Goal: Task Accomplishment & Management: Manage account settings

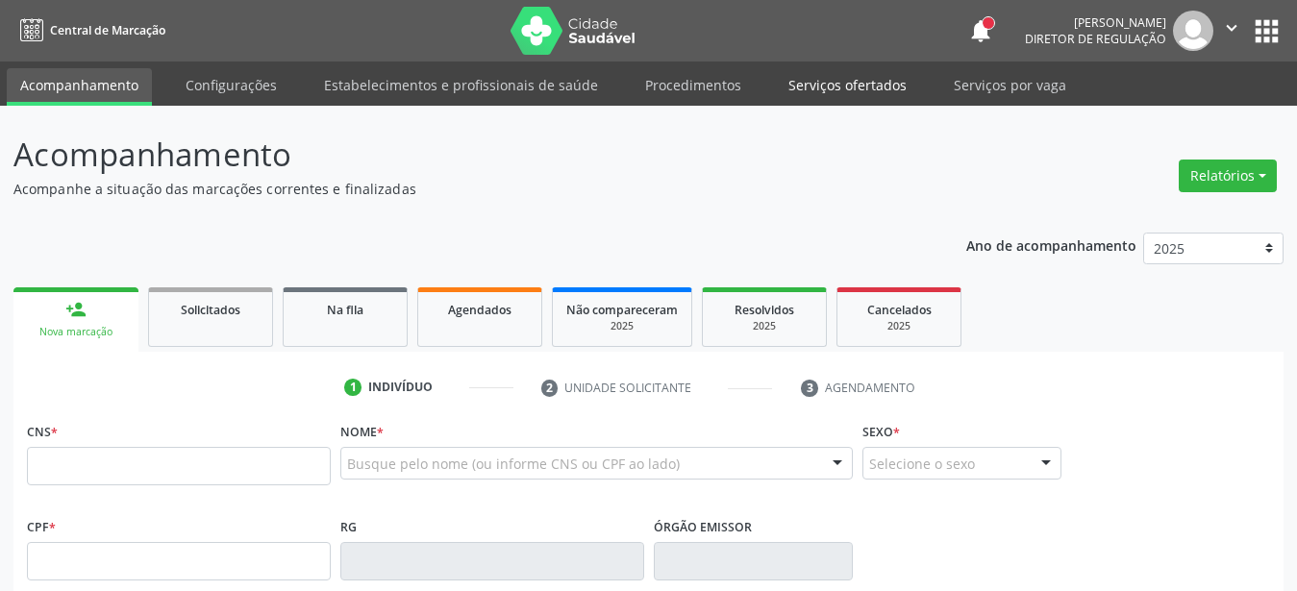
click at [819, 78] on link "Serviços ofertados" at bounding box center [847, 85] width 145 height 34
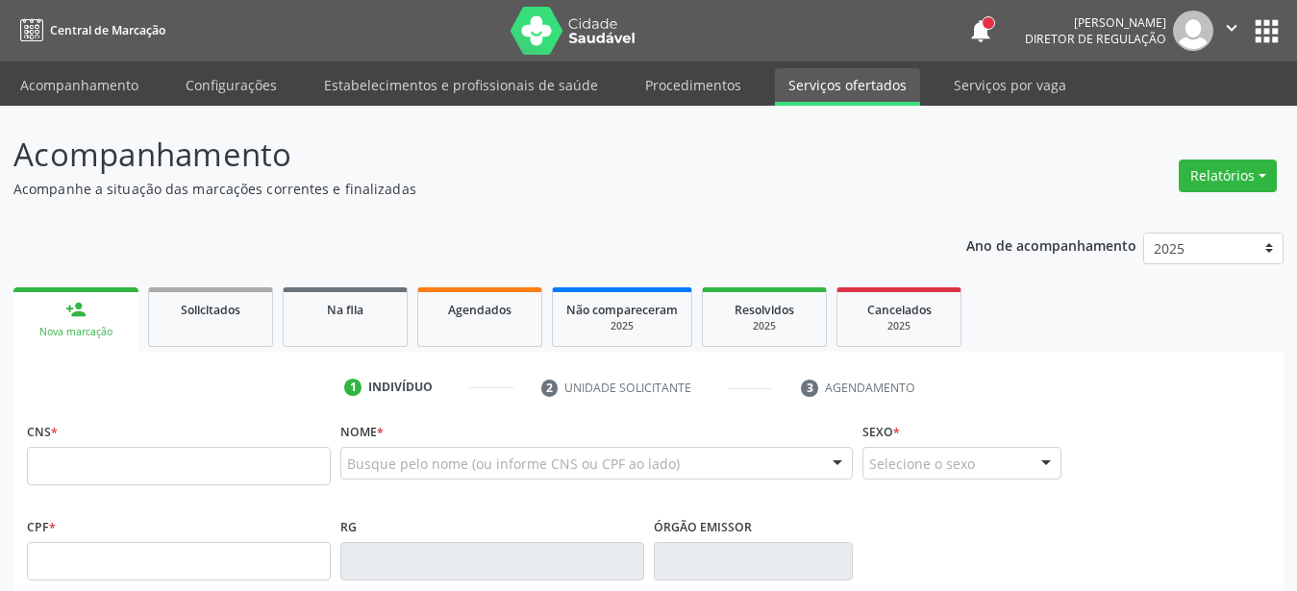
click at [822, 82] on link "Serviços ofertados" at bounding box center [847, 87] width 145 height 38
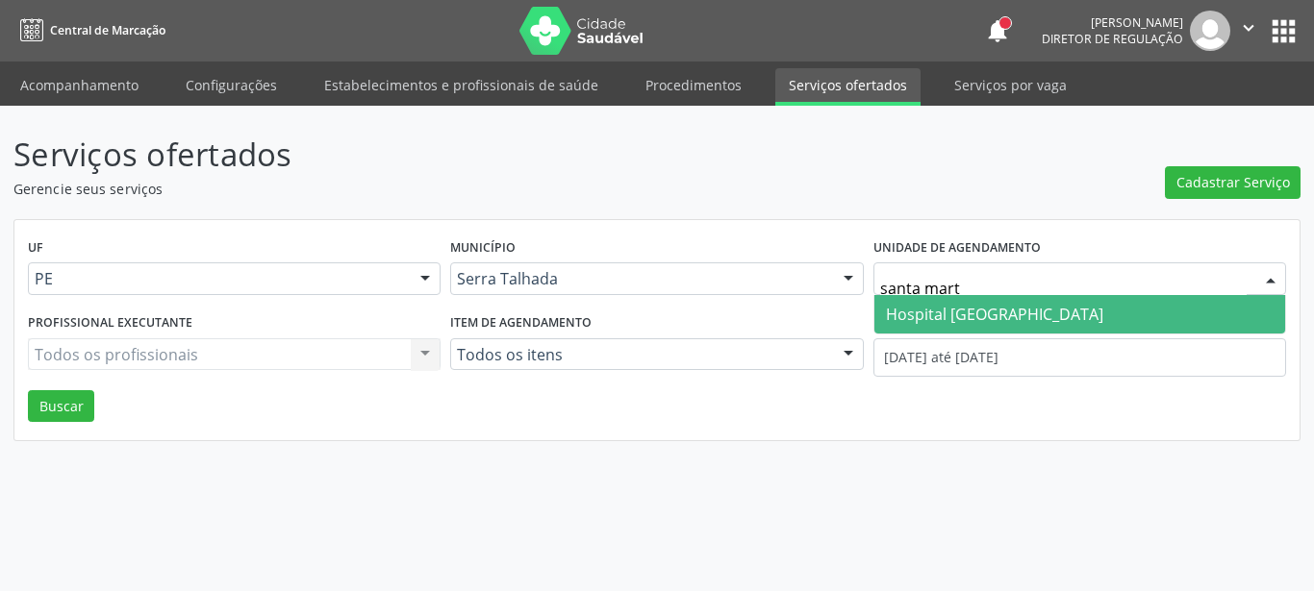
type input "santa marta"
click at [1010, 304] on span "Hospital [GEOGRAPHIC_DATA]" at bounding box center [994, 314] width 217 height 21
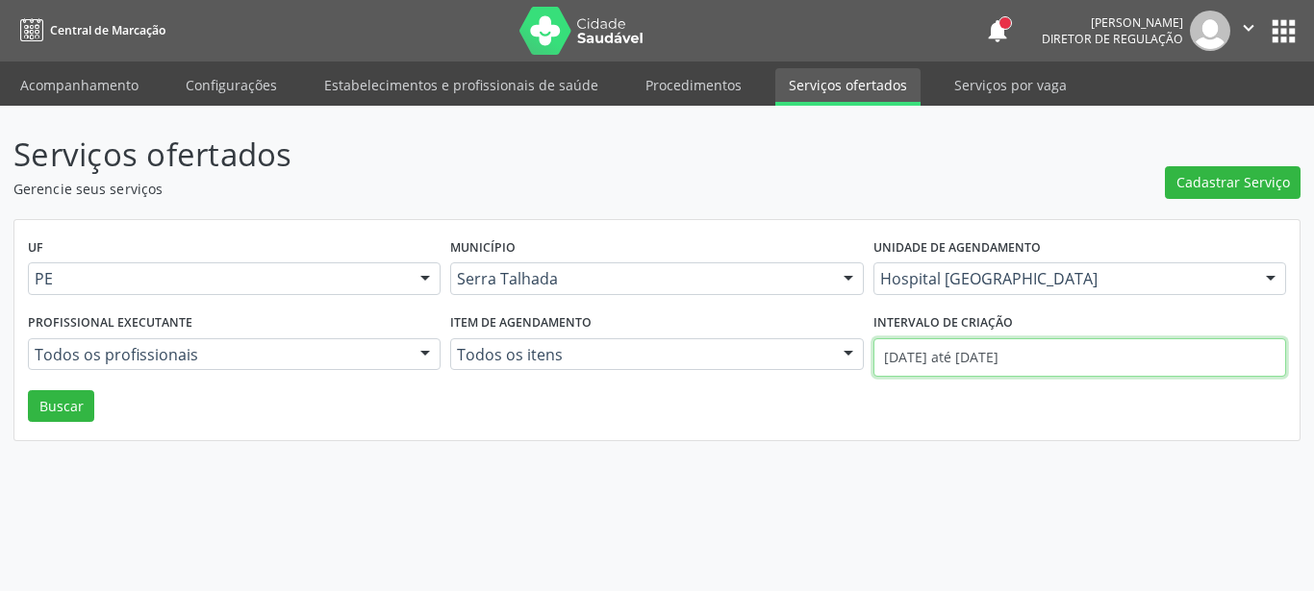
click at [995, 351] on input "[DATE] até [DATE]" at bounding box center [1079, 357] width 413 height 38
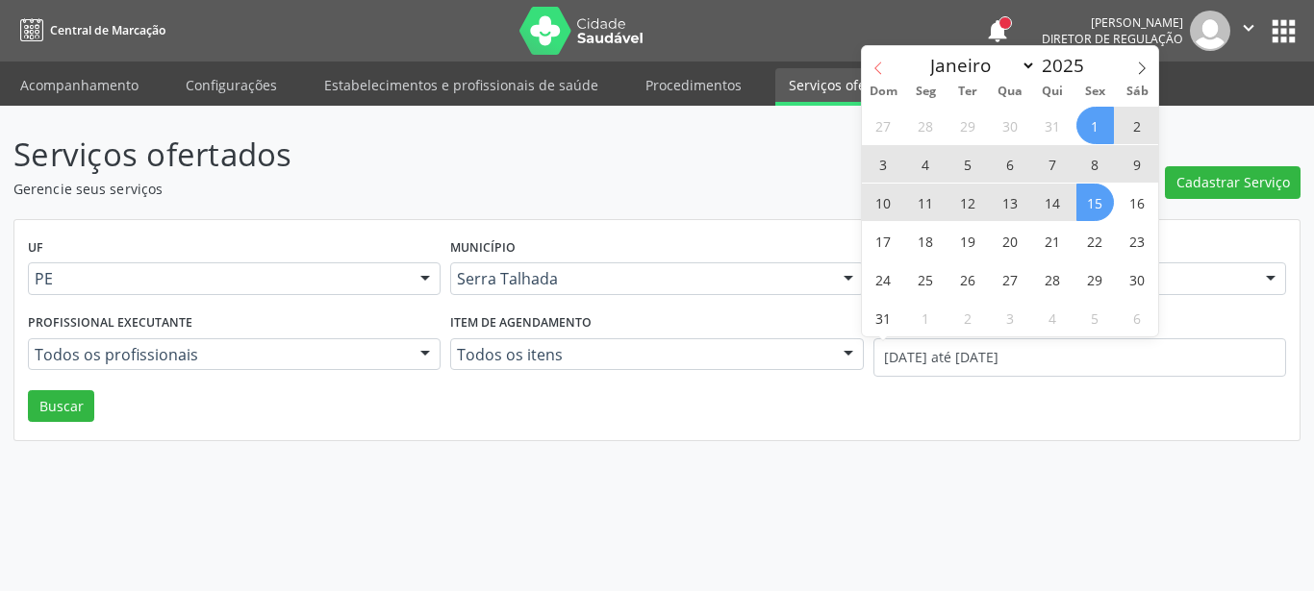
click at [887, 67] on span at bounding box center [878, 62] width 33 height 33
select select "6"
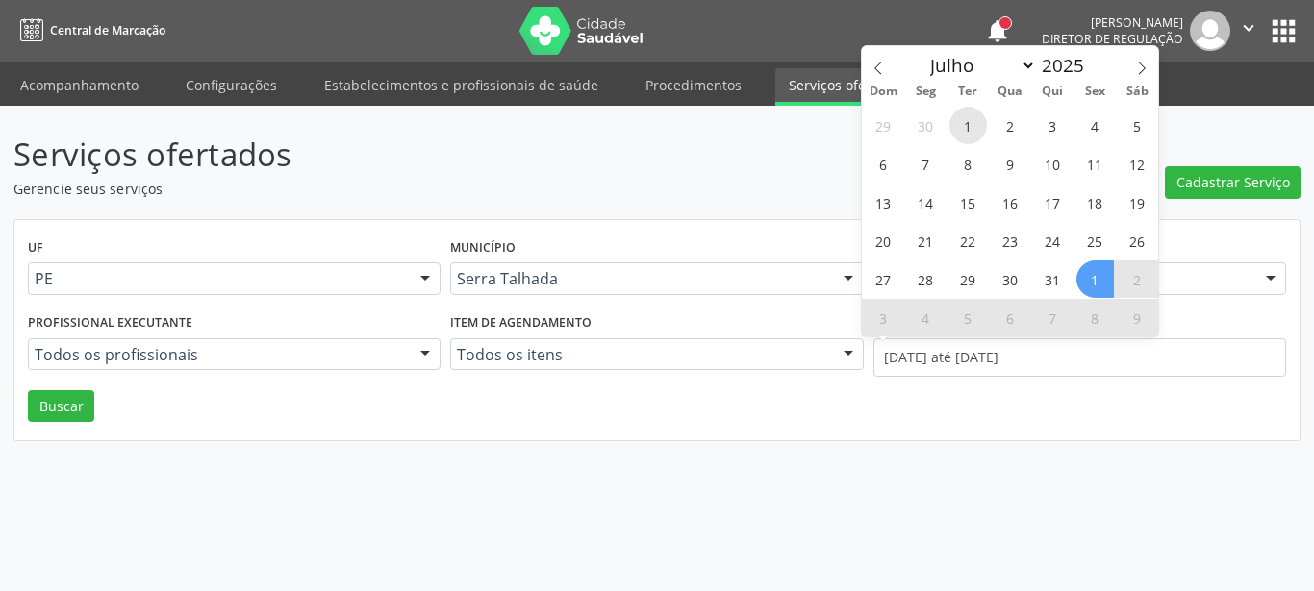
click at [977, 116] on span "1" at bounding box center [968, 126] width 38 height 38
type input "[DATE]"
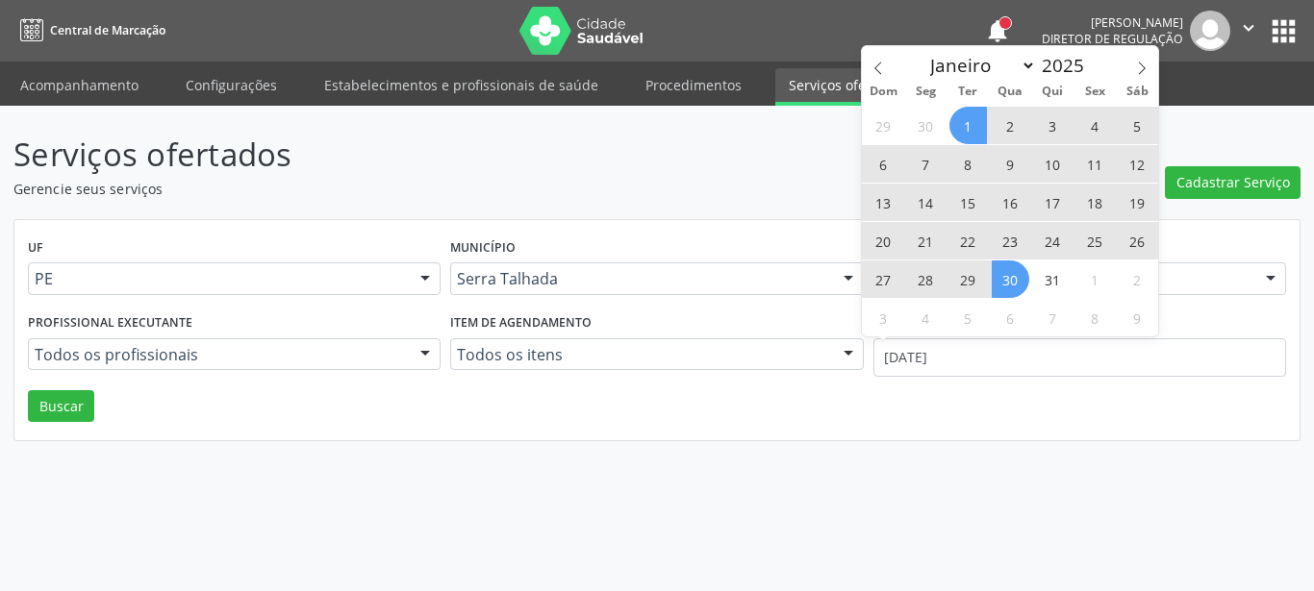
click at [1014, 279] on span "30" at bounding box center [1010, 280] width 38 height 38
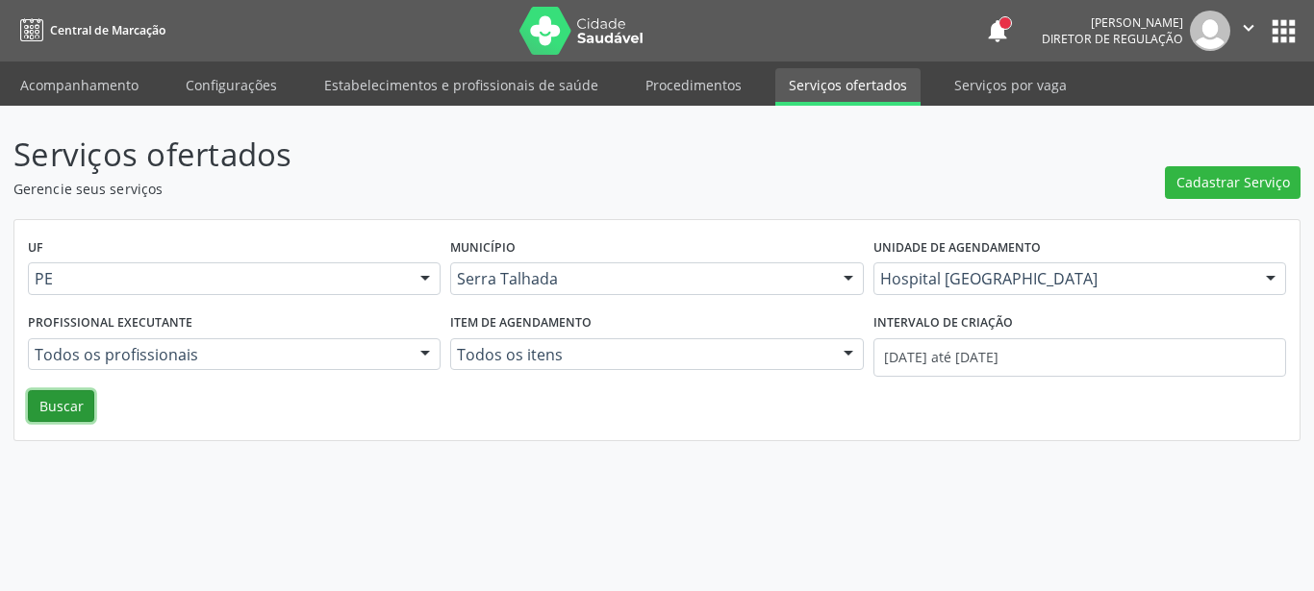
click at [66, 396] on button "Buscar" at bounding box center [61, 406] width 66 height 33
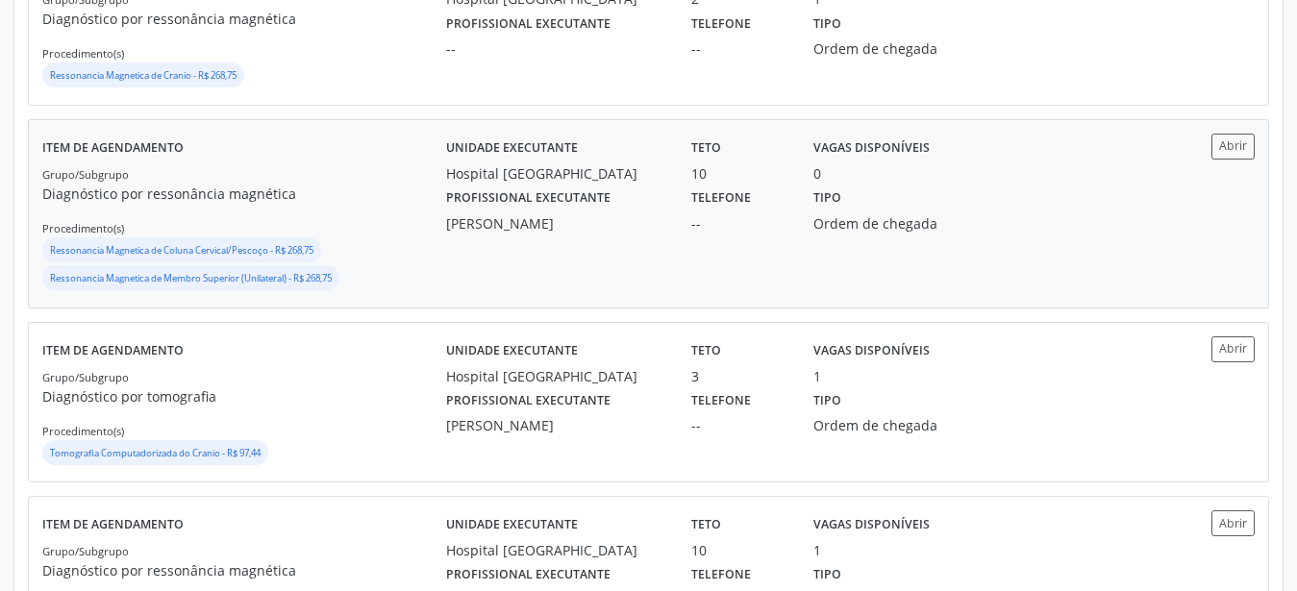
scroll to position [1068, 0]
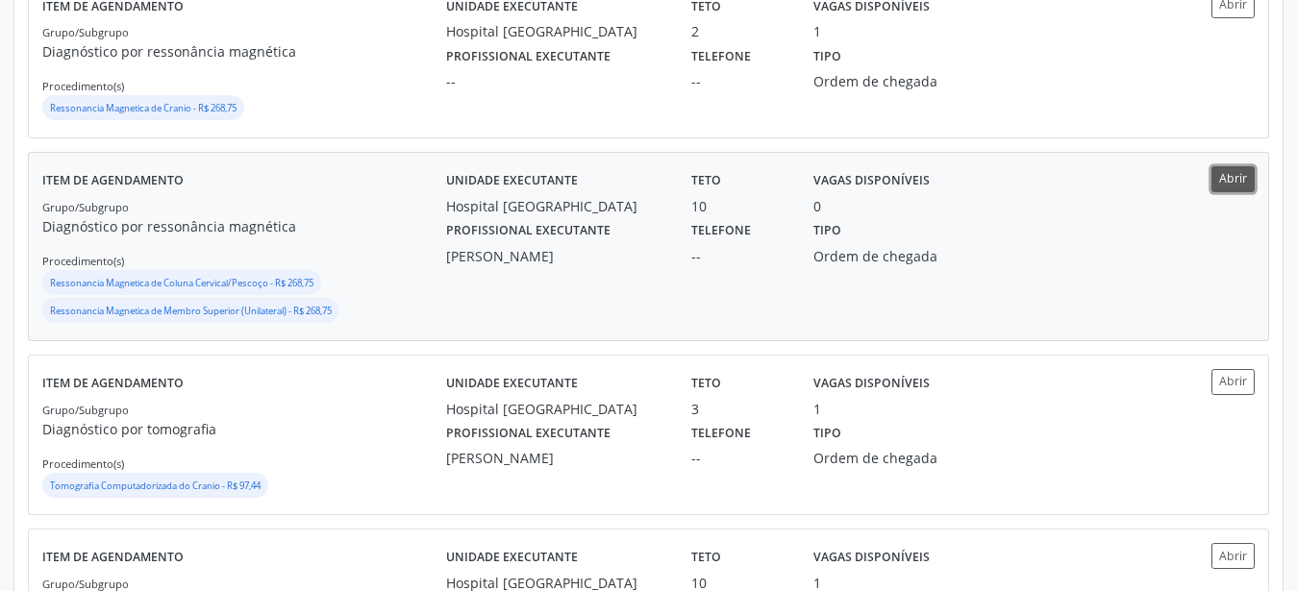
click at [1218, 184] on button "Abrir" at bounding box center [1233, 179] width 43 height 26
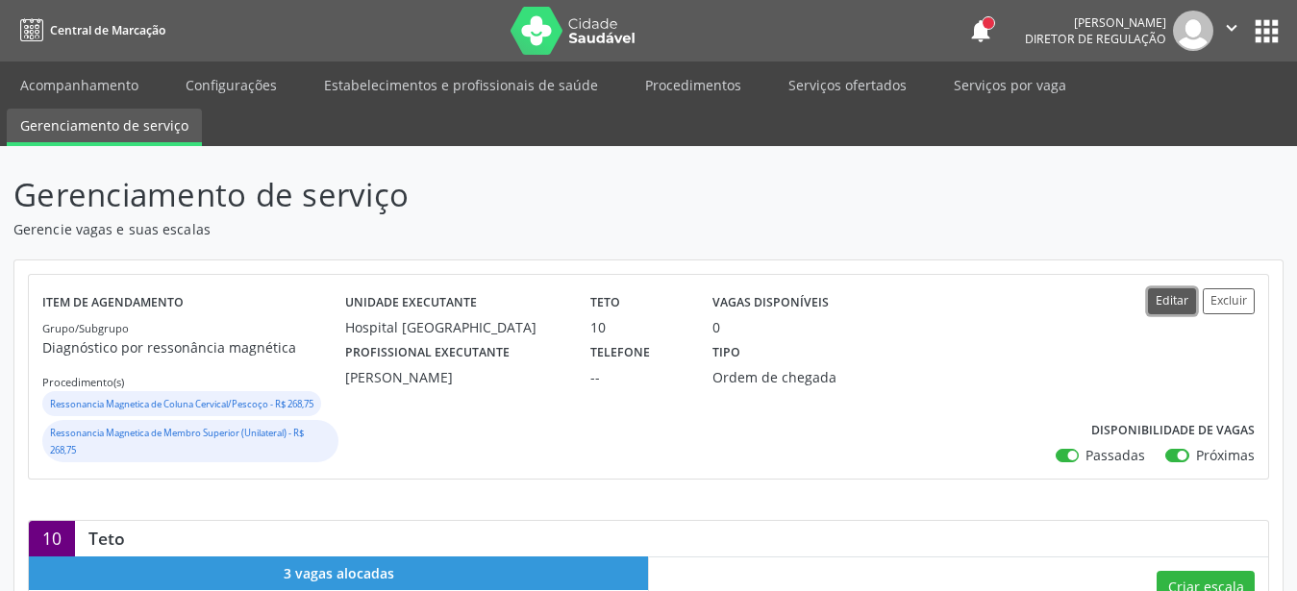
click at [1172, 304] on button "Editar" at bounding box center [1172, 301] width 48 height 26
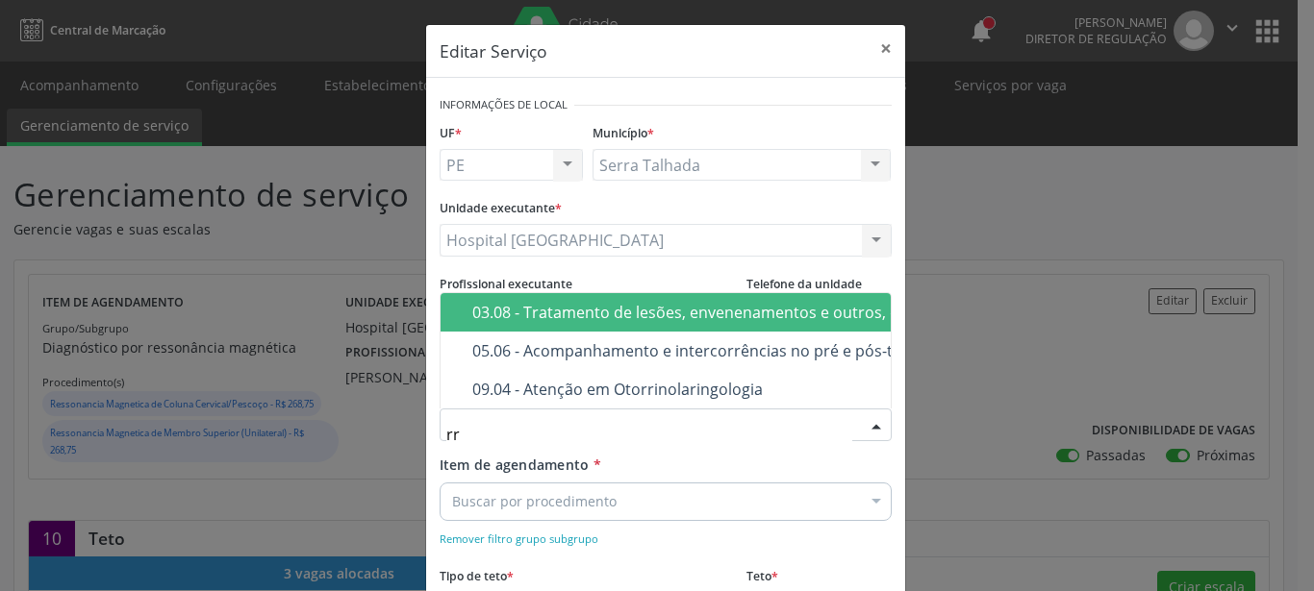
type input "r"
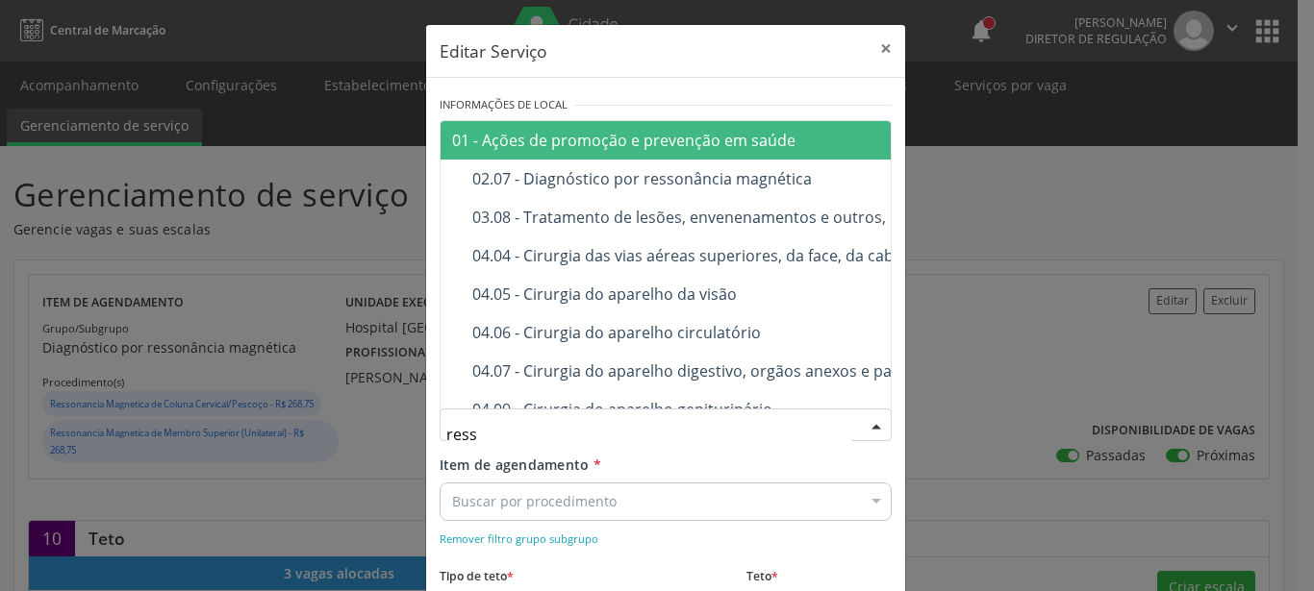
type input "resso"
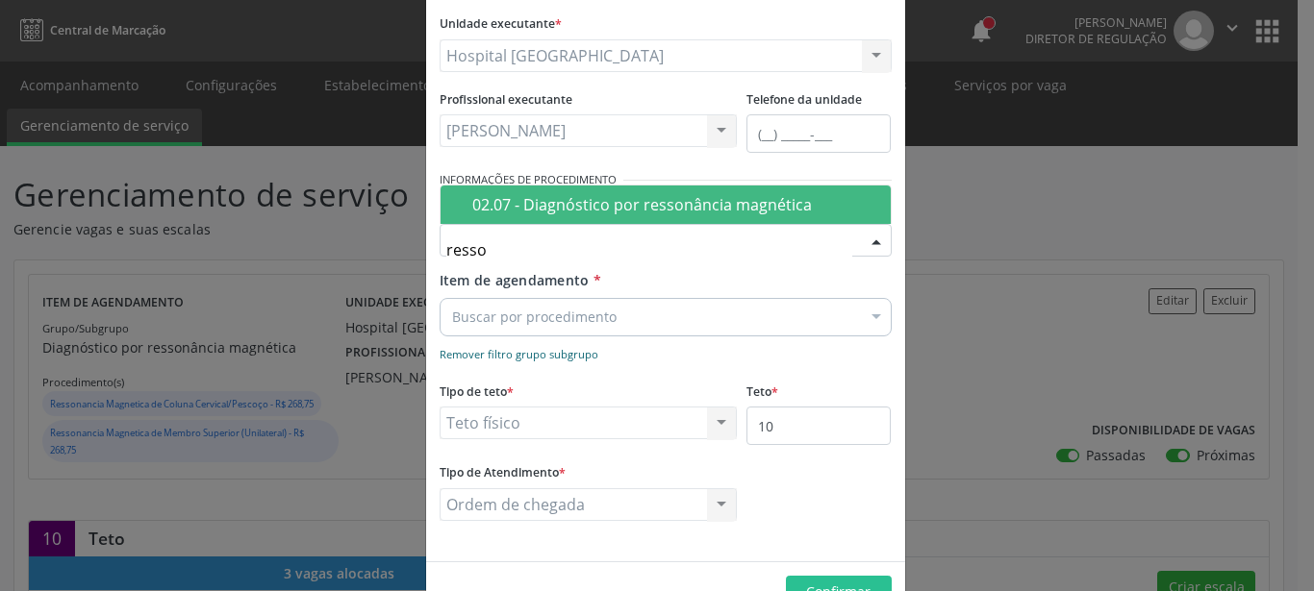
scroll to position [219, 0]
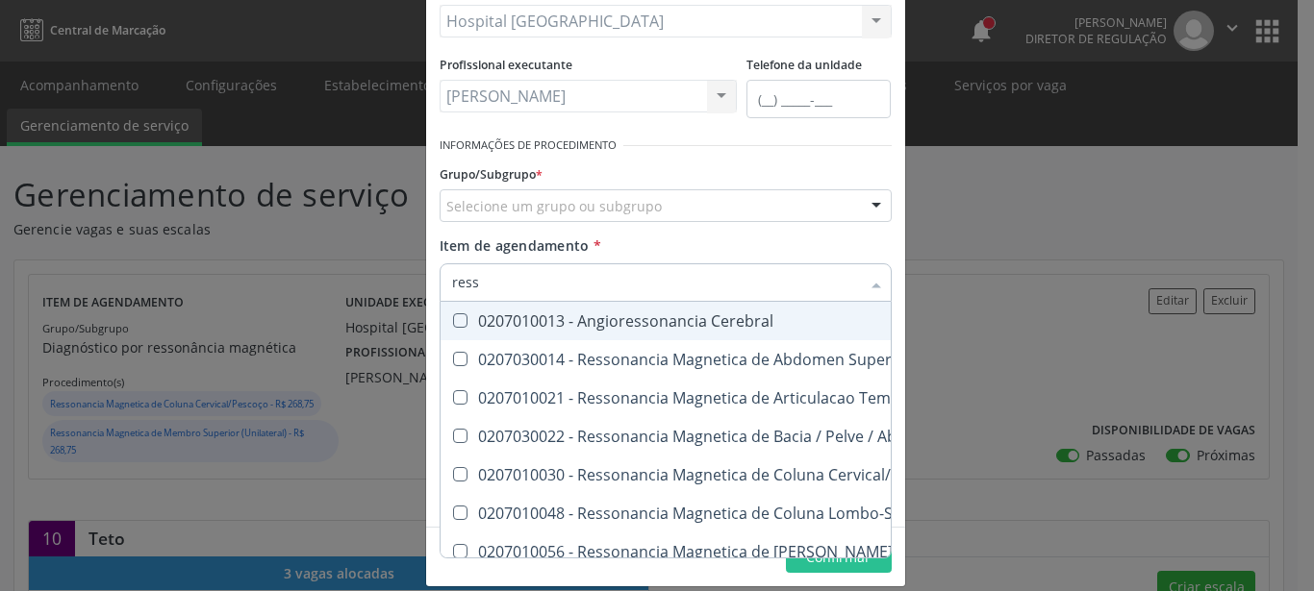
type input "resso"
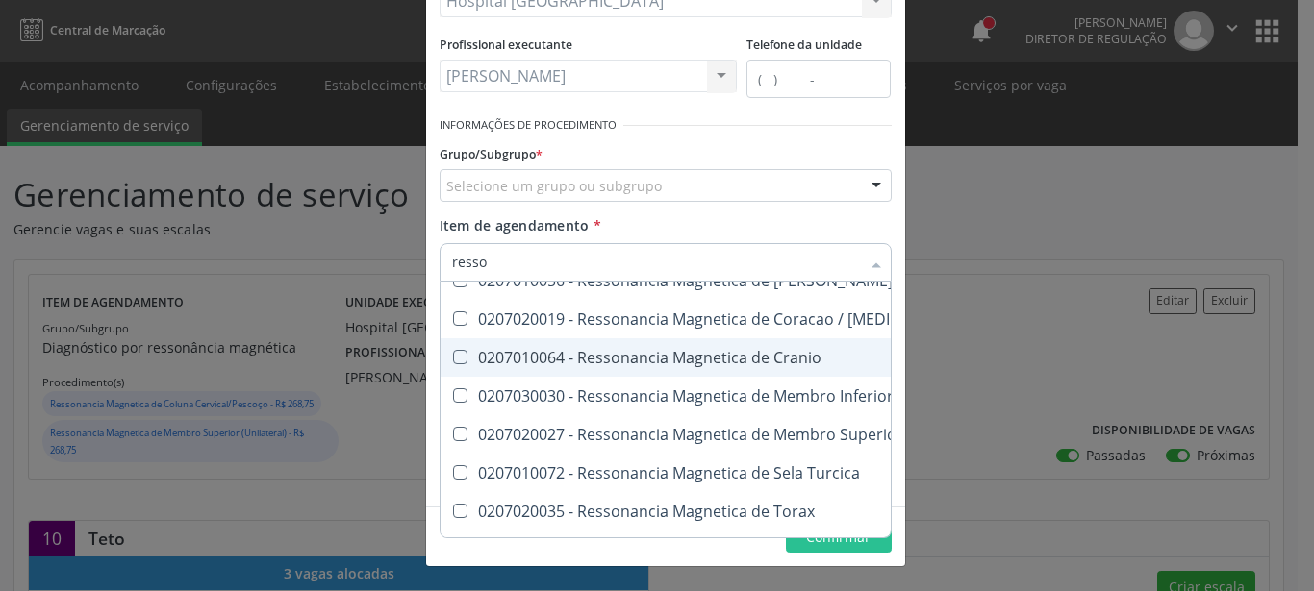
scroll to position [248, 0]
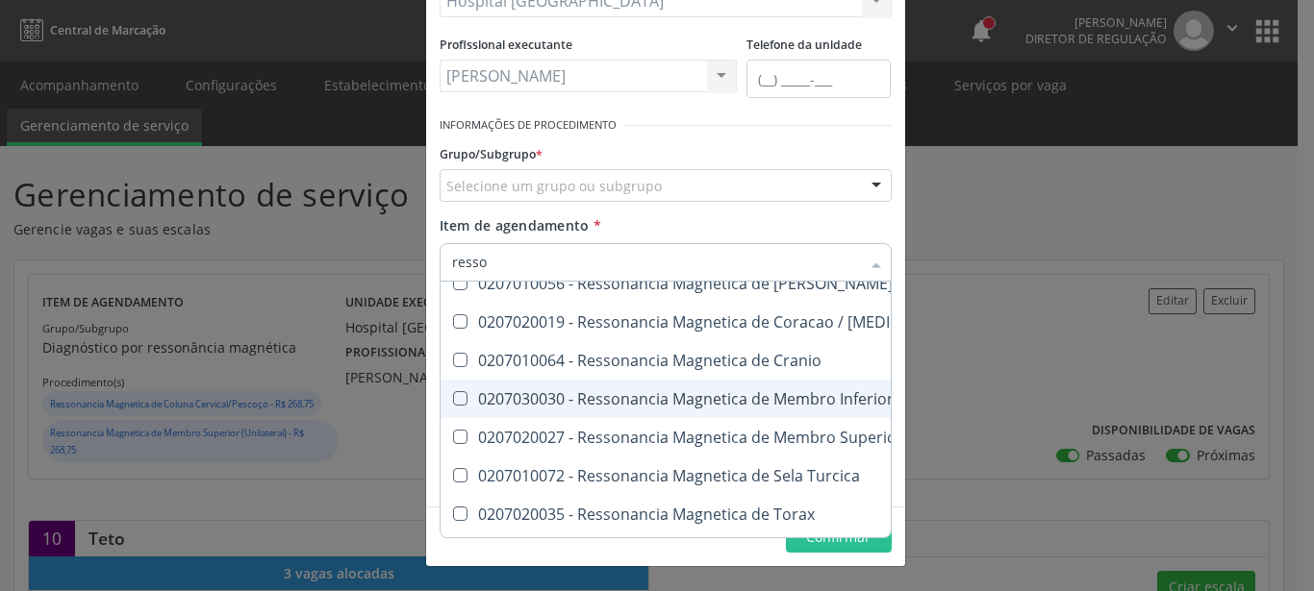
click at [739, 406] on div "0207030030 - Ressonancia Magnetica de Membro Inferior (Unilateral)" at bounding box center [770, 398] width 636 height 15
checkbox \(Unilateral\) "true"
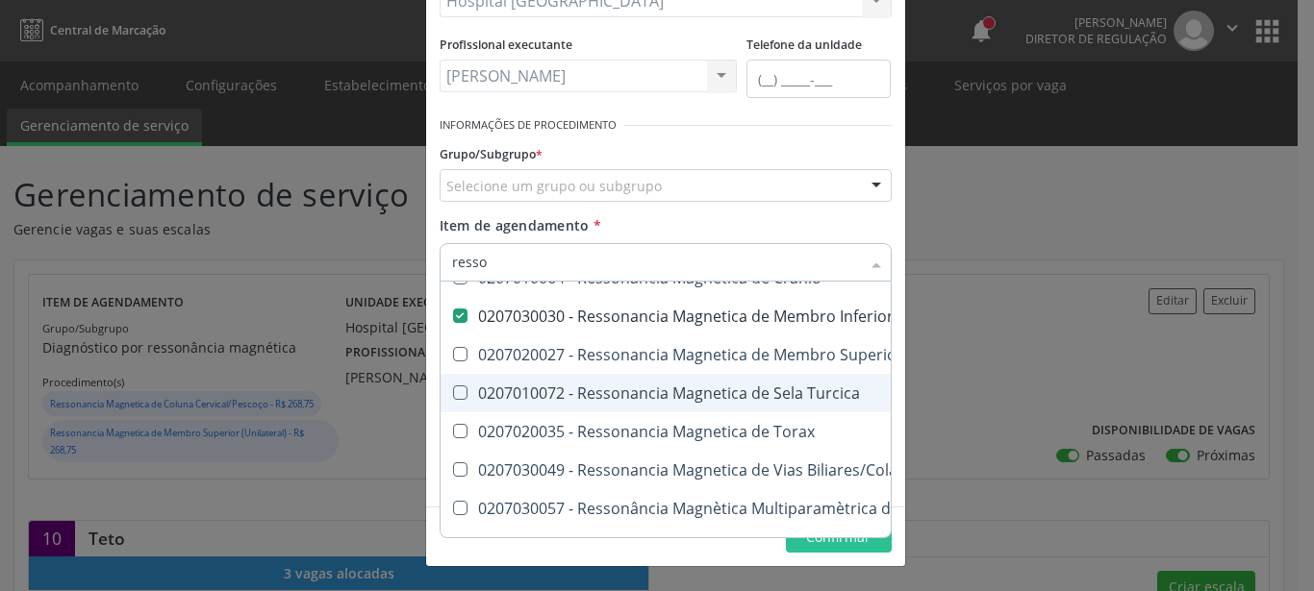
scroll to position [375, 0]
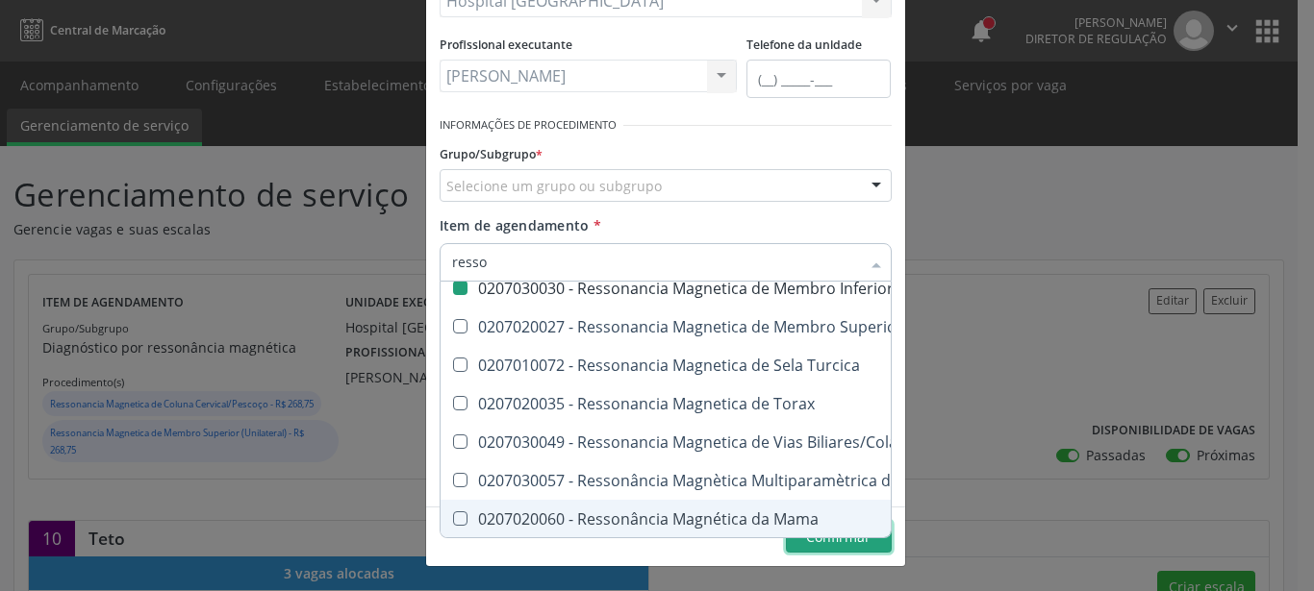
checkbox Superior "true"
checkbox \(Unilateral\) "false"
click at [809, 542] on span "Confirmar" at bounding box center [838, 537] width 64 height 18
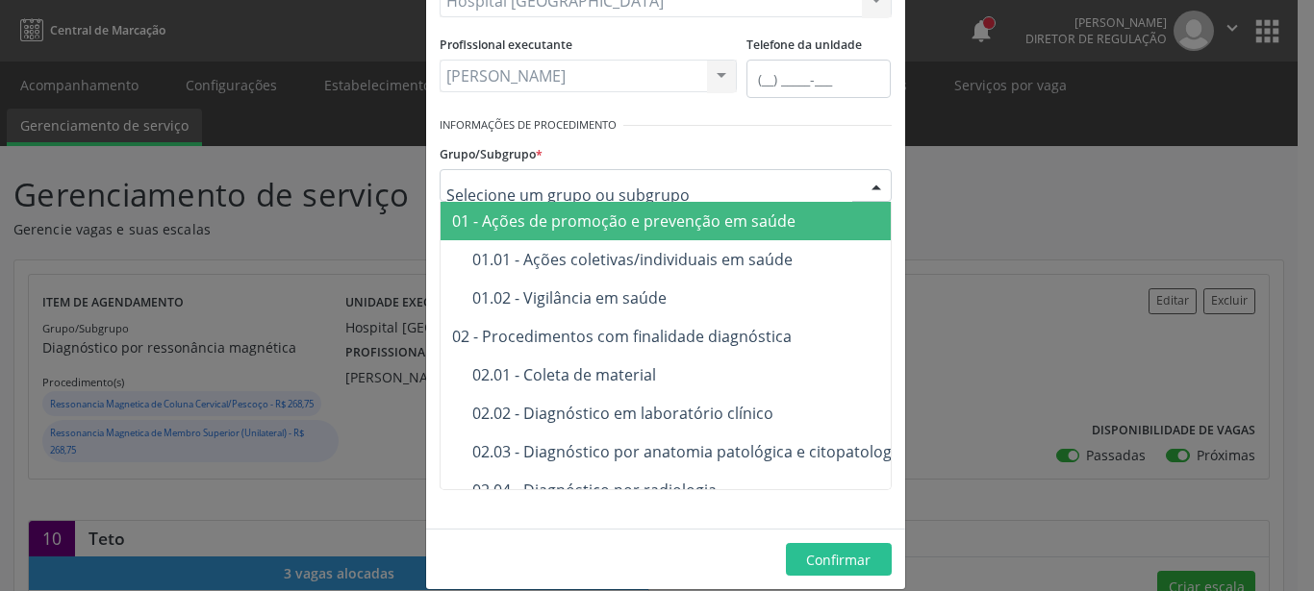
click at [578, 191] on input "text" at bounding box center [649, 195] width 406 height 38
click at [580, 192] on input "text" at bounding box center [649, 195] width 406 height 38
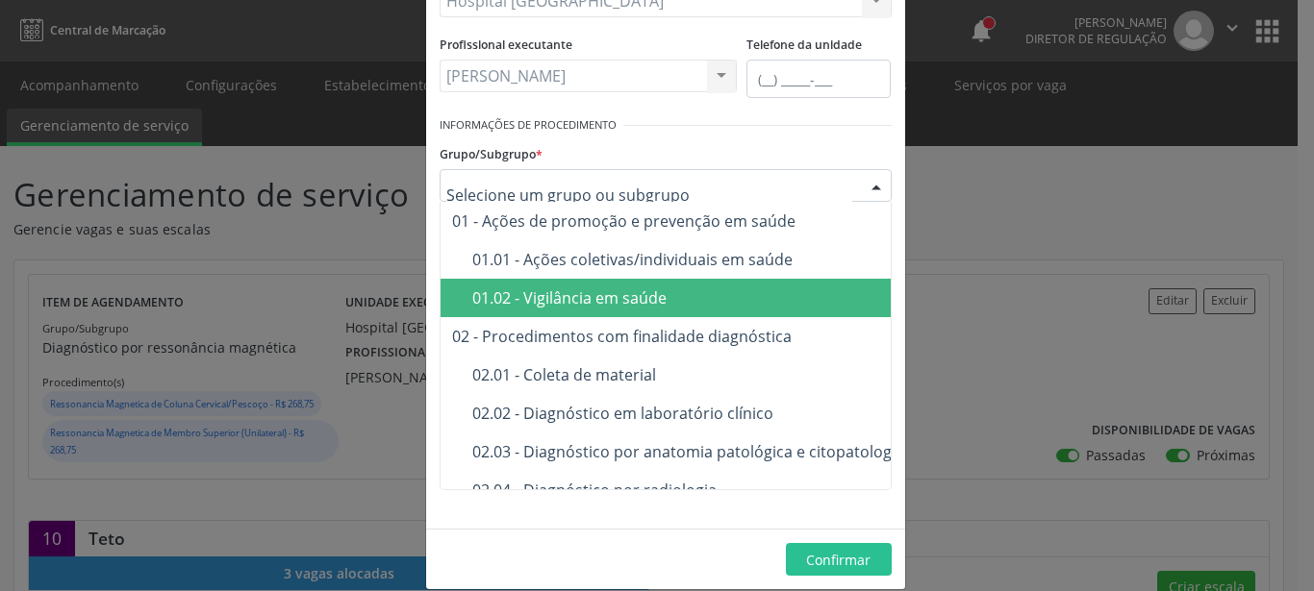
click at [967, 347] on div "Editar Serviço × Informações de Local UF * PE PE Nenhum resultado encontrado pa…" at bounding box center [657, 295] width 1314 height 591
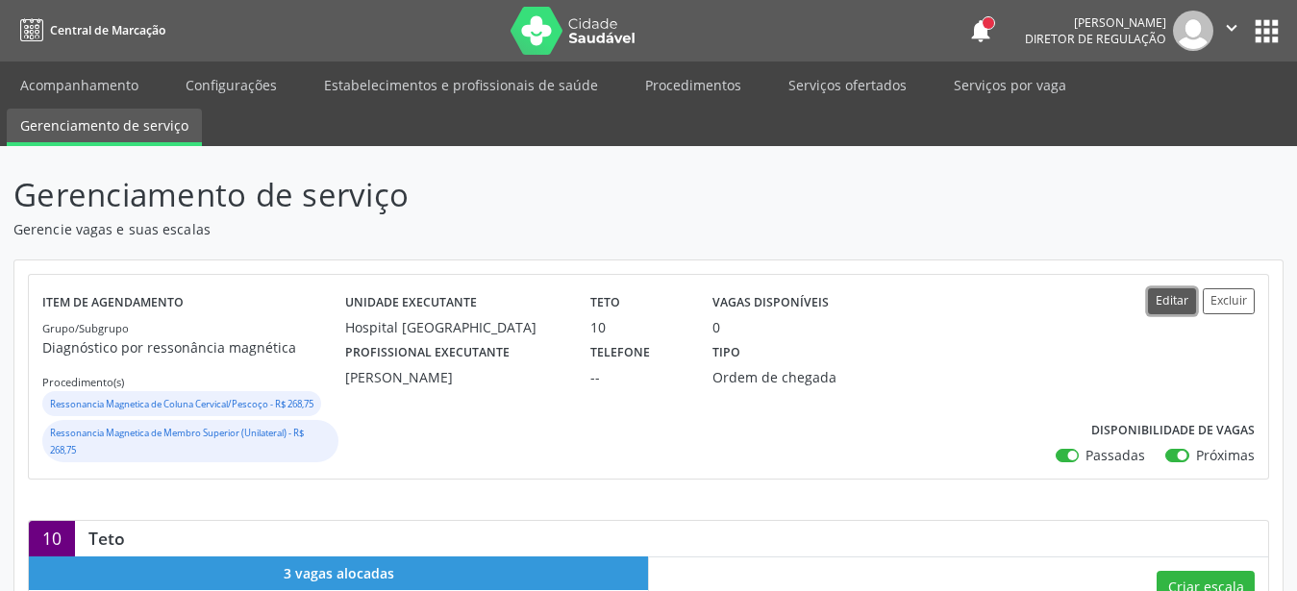
click at [1168, 305] on button "Editar" at bounding box center [1172, 301] width 48 height 26
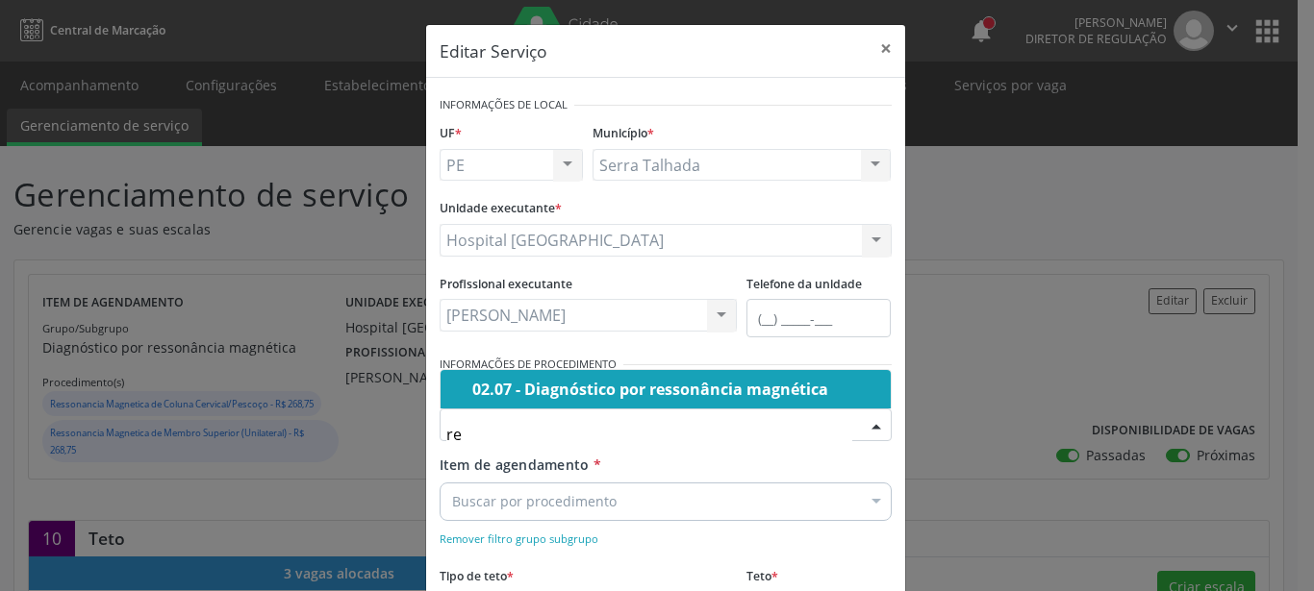
type input "r"
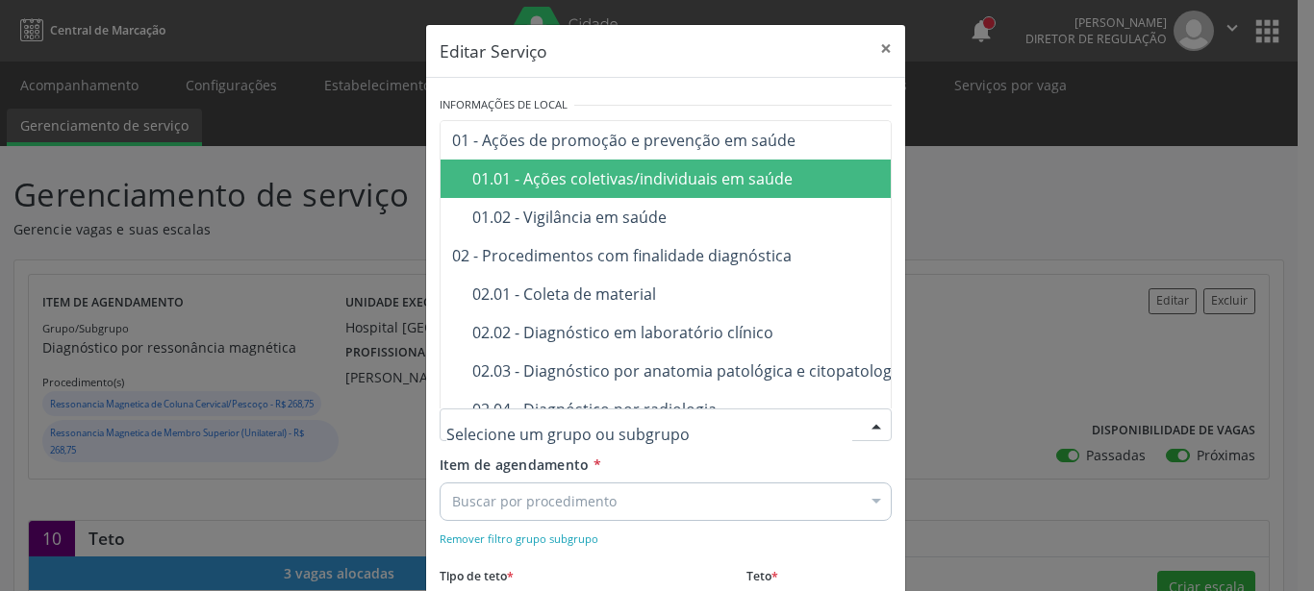
click at [955, 373] on div "Editar Serviço × Informações de Local UF * PE PE Nenhum resultado encontrado pa…" at bounding box center [657, 295] width 1314 height 591
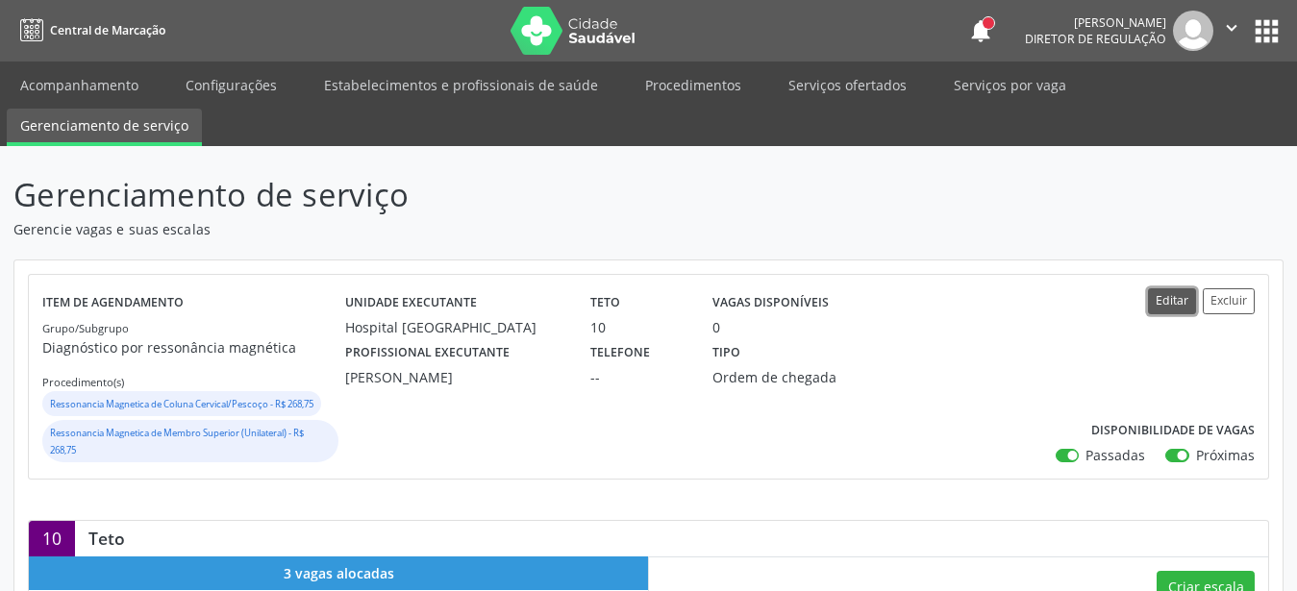
click at [1191, 308] on button "Editar" at bounding box center [1172, 301] width 48 height 26
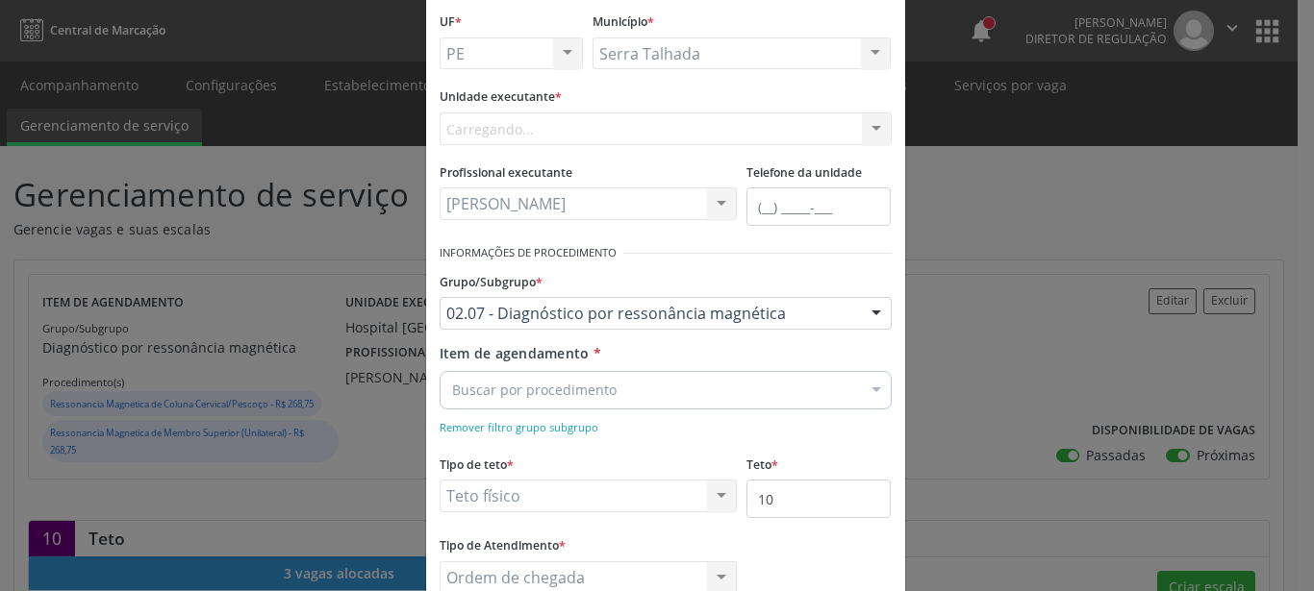
scroll to position [219, 0]
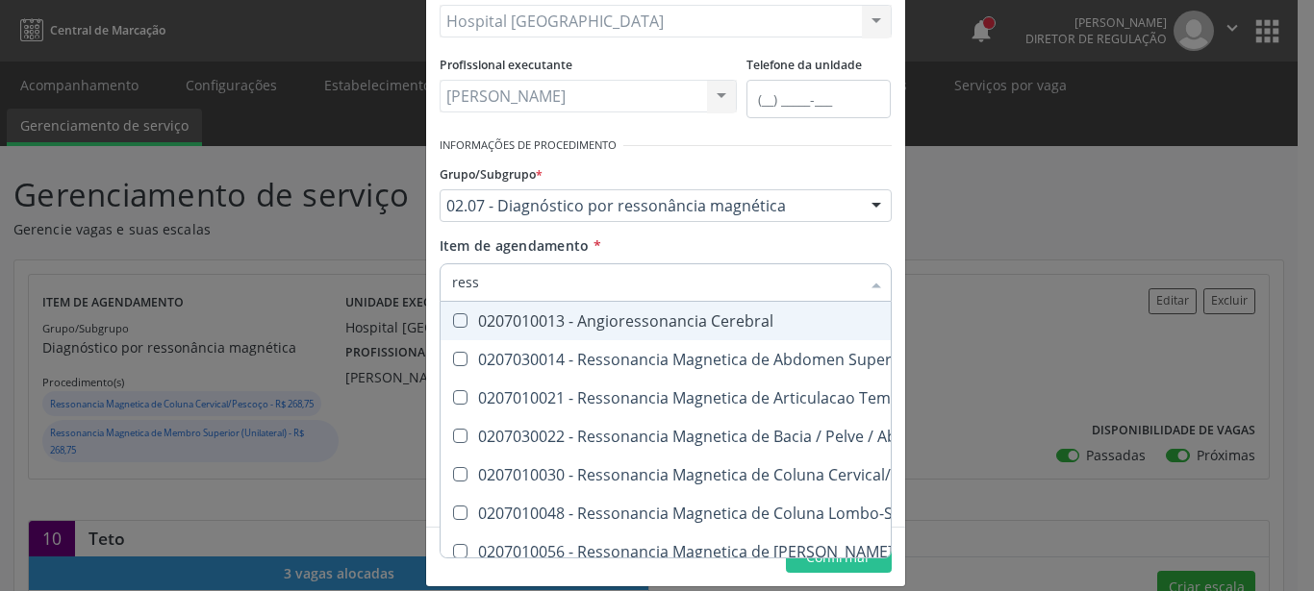
type input "resso"
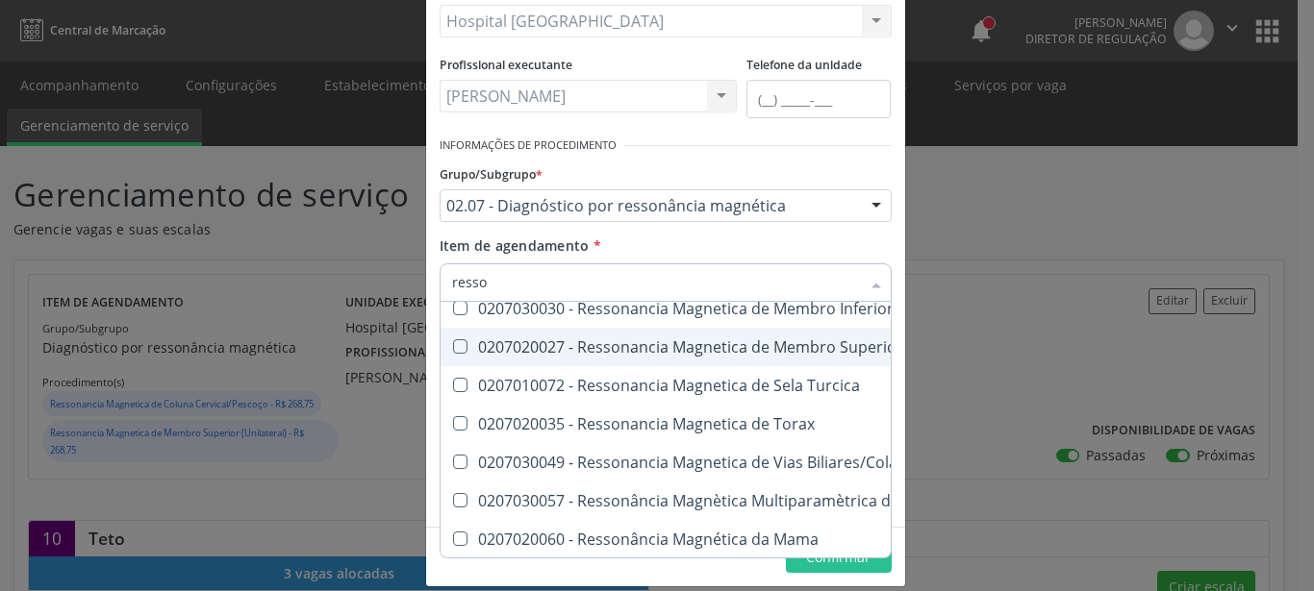
scroll to position [248, 0]
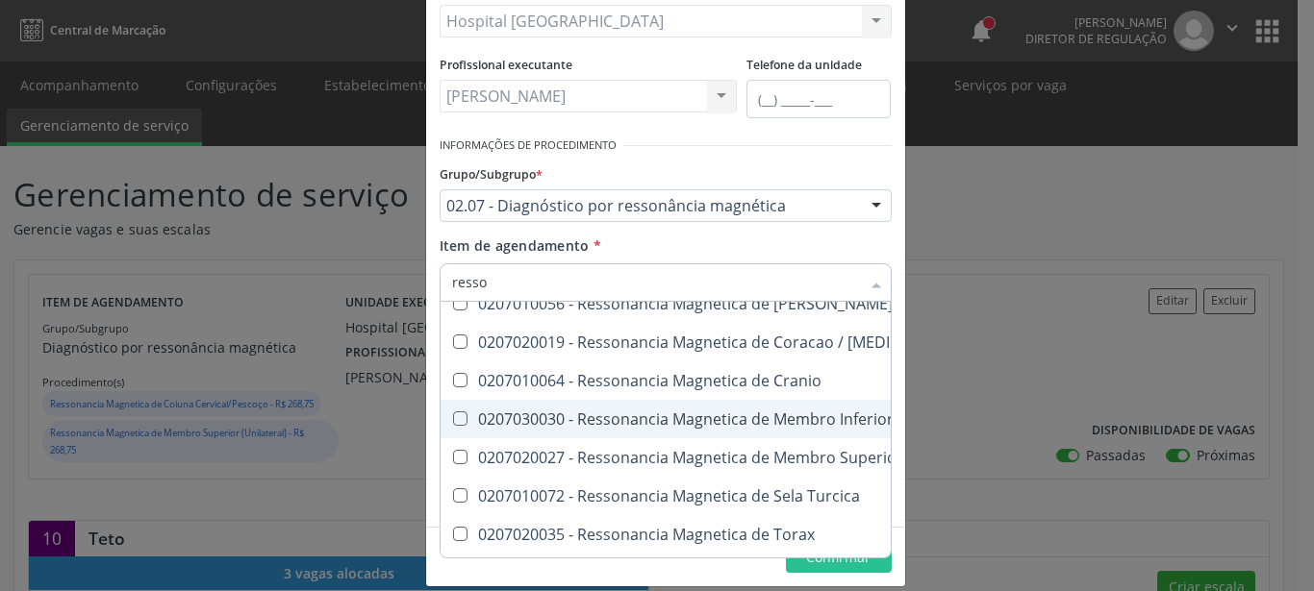
click at [798, 425] on div "0207030030 - Ressonancia Magnetica de Membro Inferior (Unilateral)" at bounding box center [770, 419] width 636 height 15
checkbox \(Unilateral\) "true"
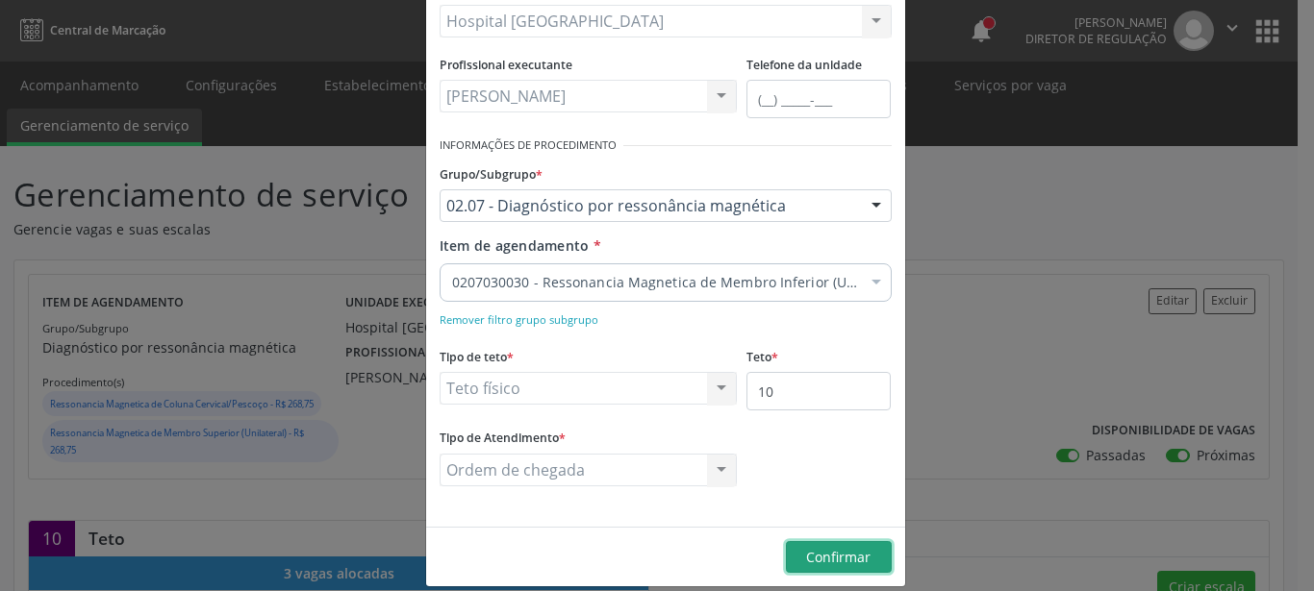
checkbox \(Unilateral\) "true"
checkbox Toracica "false"
click at [822, 566] on button "Confirmar" at bounding box center [839, 557] width 106 height 33
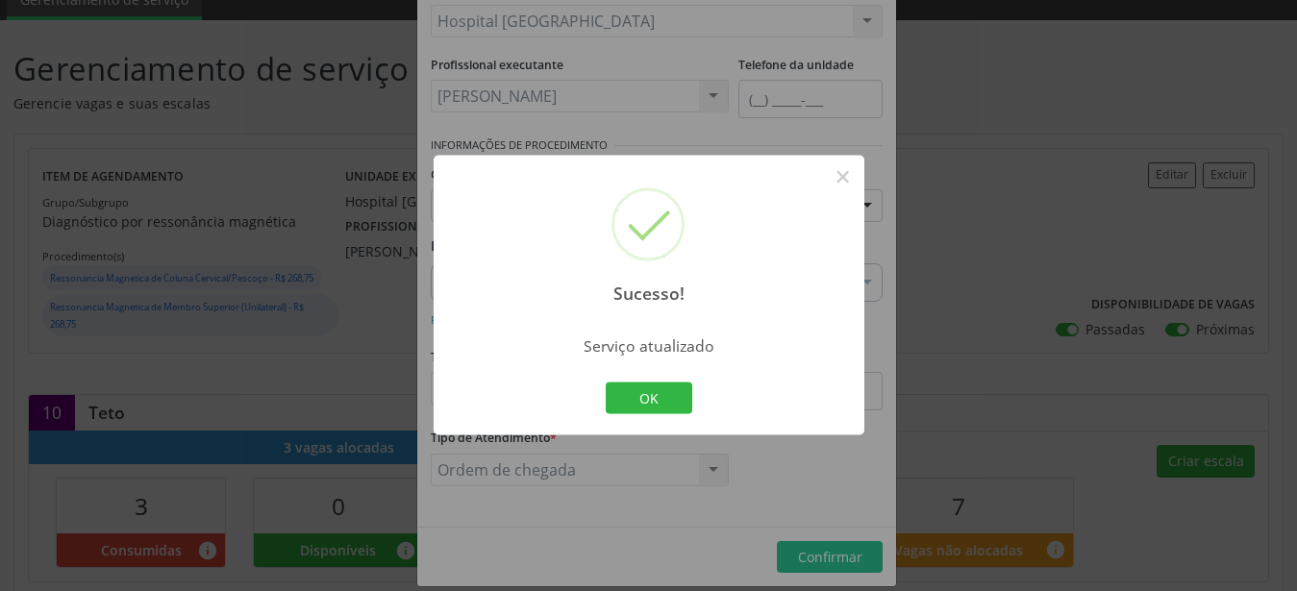
scroll to position [196, 0]
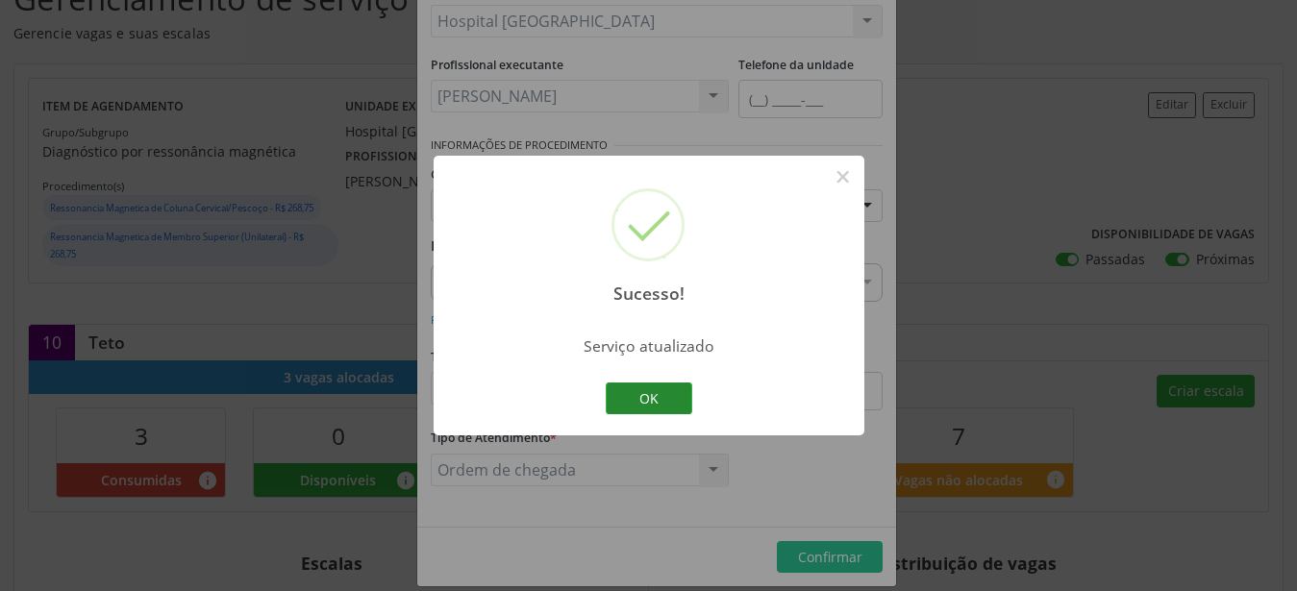
click at [676, 391] on button "OK" at bounding box center [649, 399] width 87 height 33
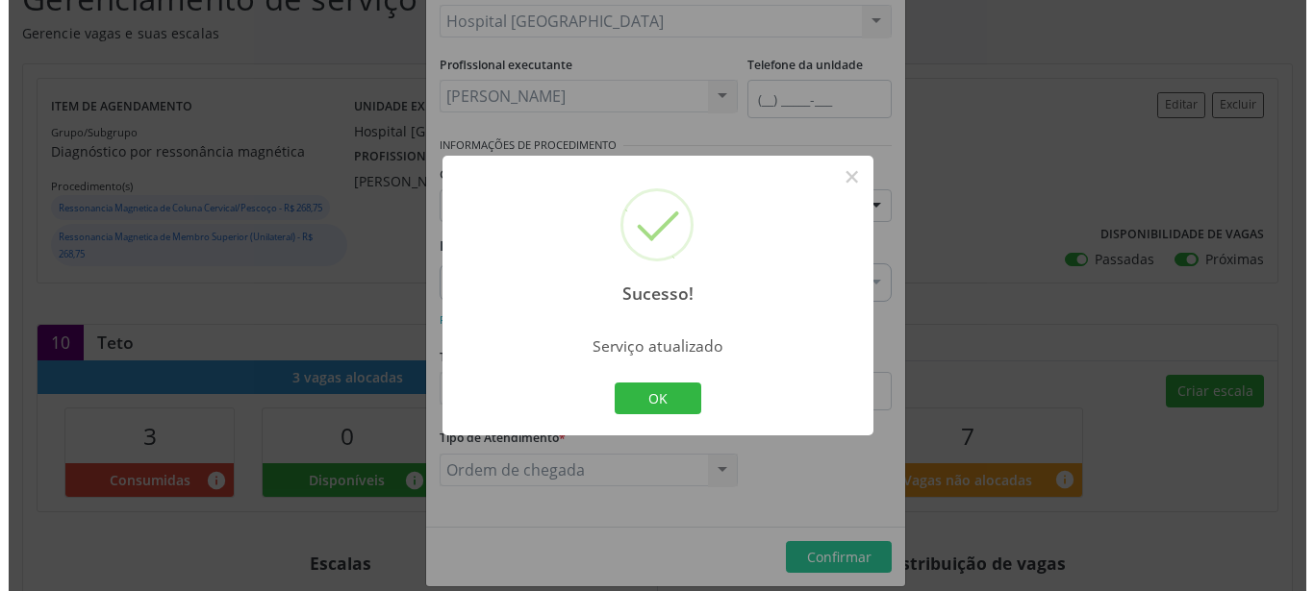
scroll to position [0, 0]
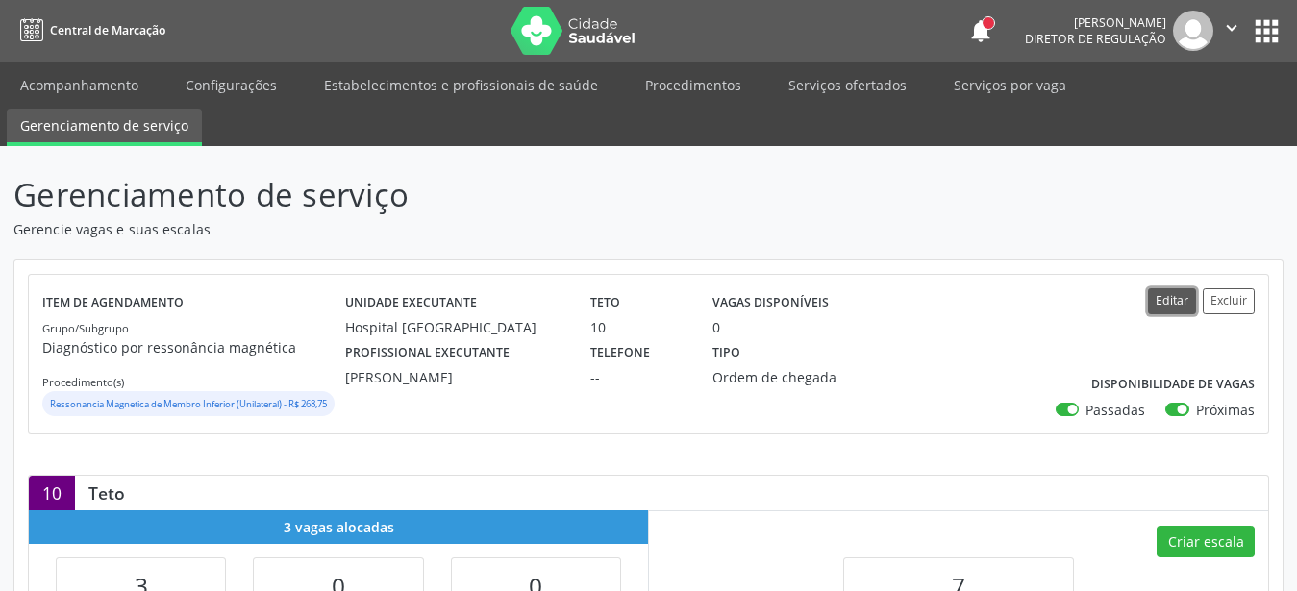
click at [1161, 295] on button "Editar" at bounding box center [1172, 301] width 48 height 26
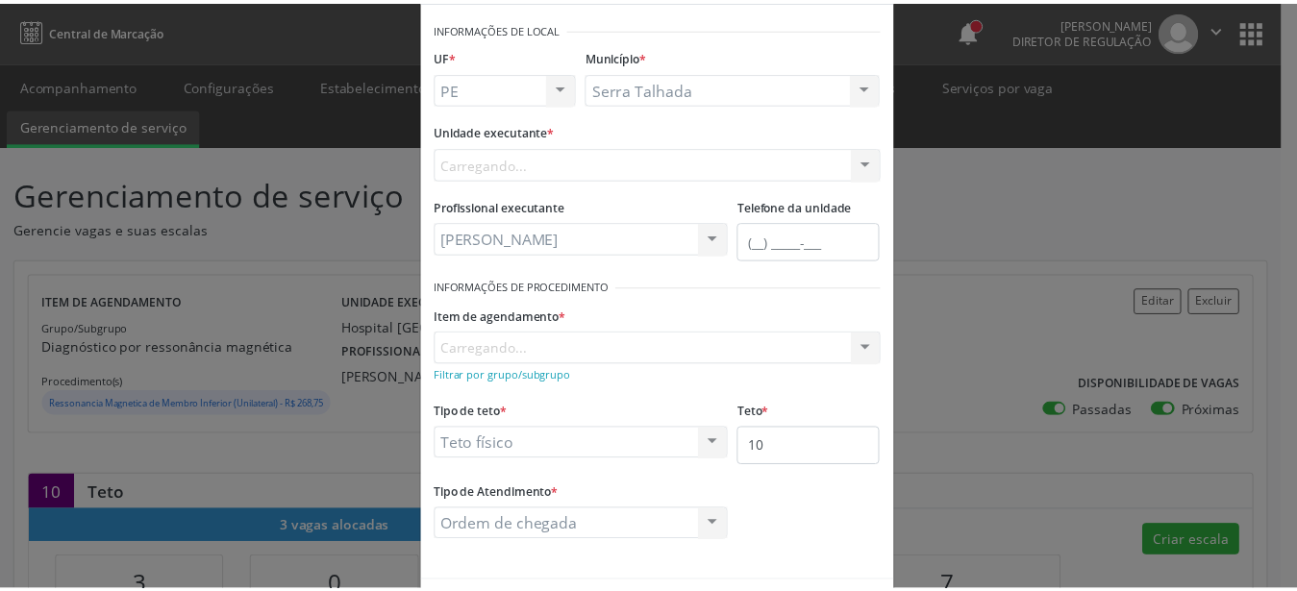
scroll to position [110, 0]
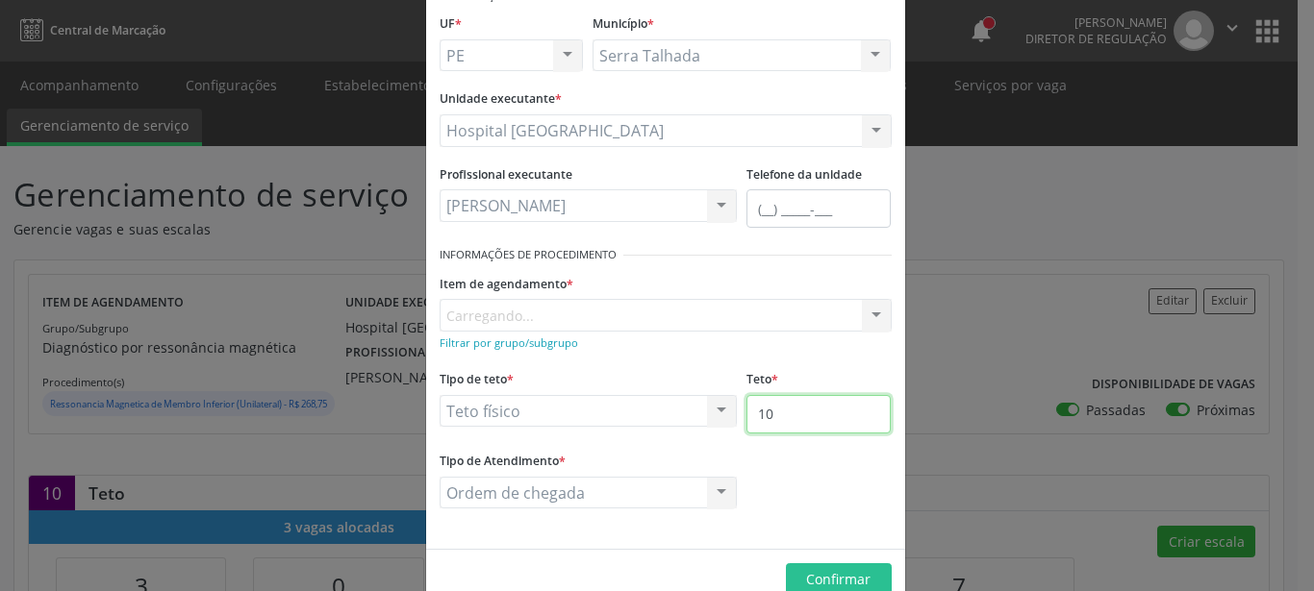
click at [780, 425] on input "10" at bounding box center [818, 414] width 144 height 38
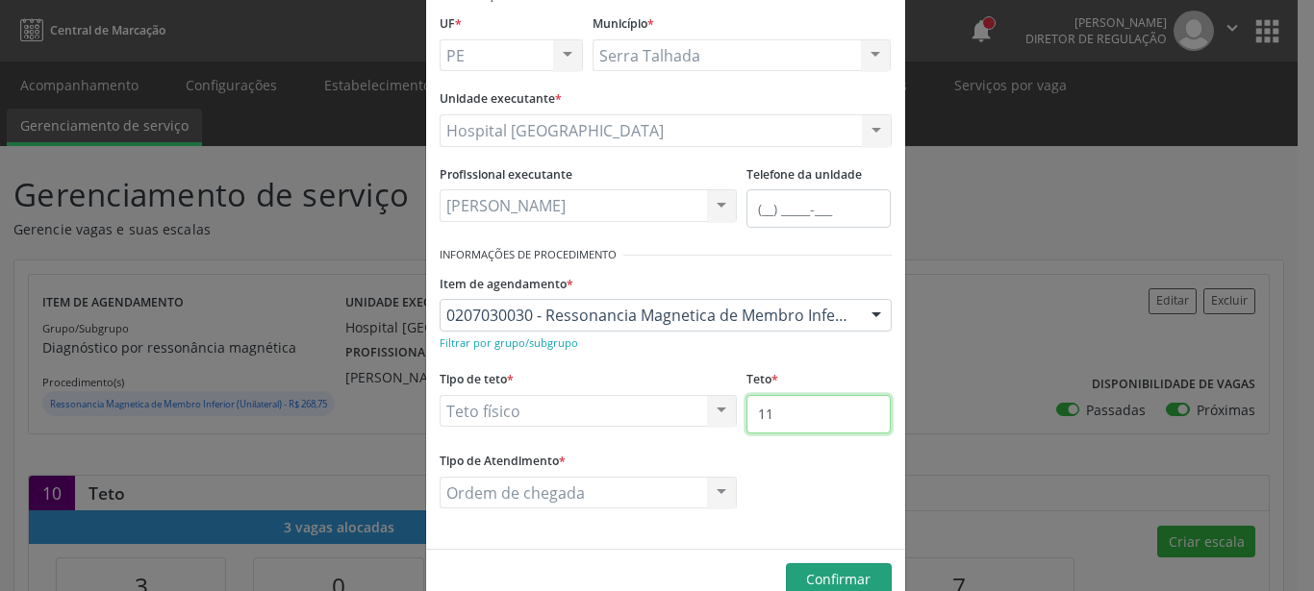
type input "11"
click at [820, 579] on span "Confirmar" at bounding box center [838, 579] width 64 height 18
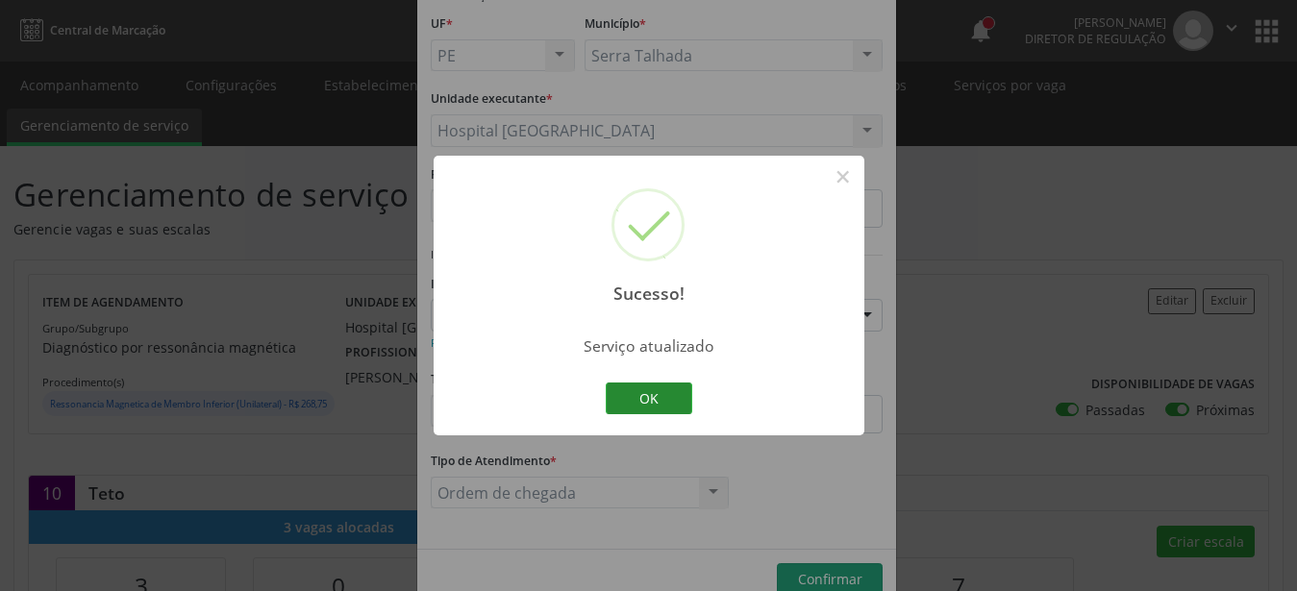
click at [674, 396] on button "OK" at bounding box center [649, 399] width 87 height 33
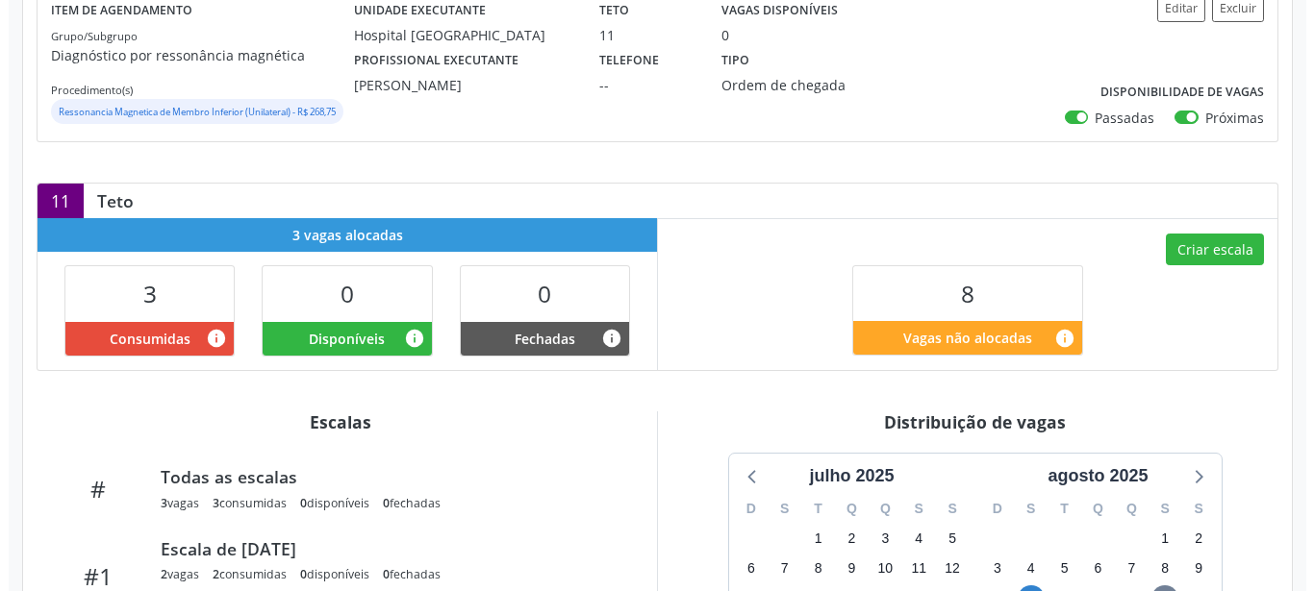
scroll to position [294, 0]
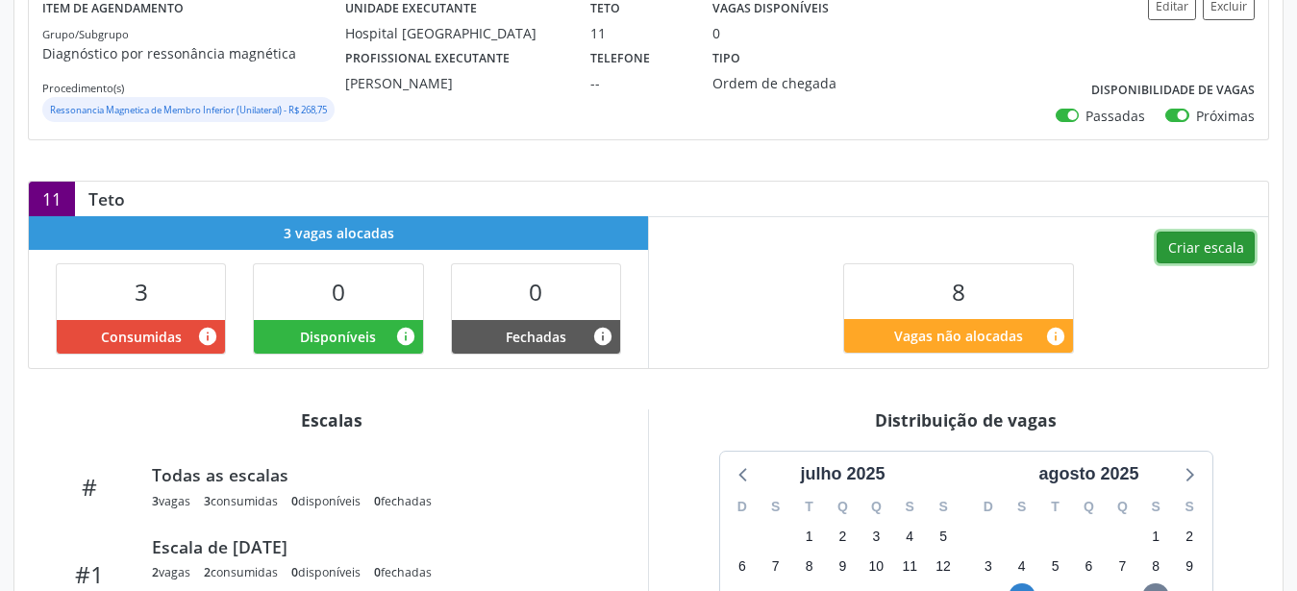
click at [1200, 264] on button "Criar escala" at bounding box center [1206, 248] width 98 height 33
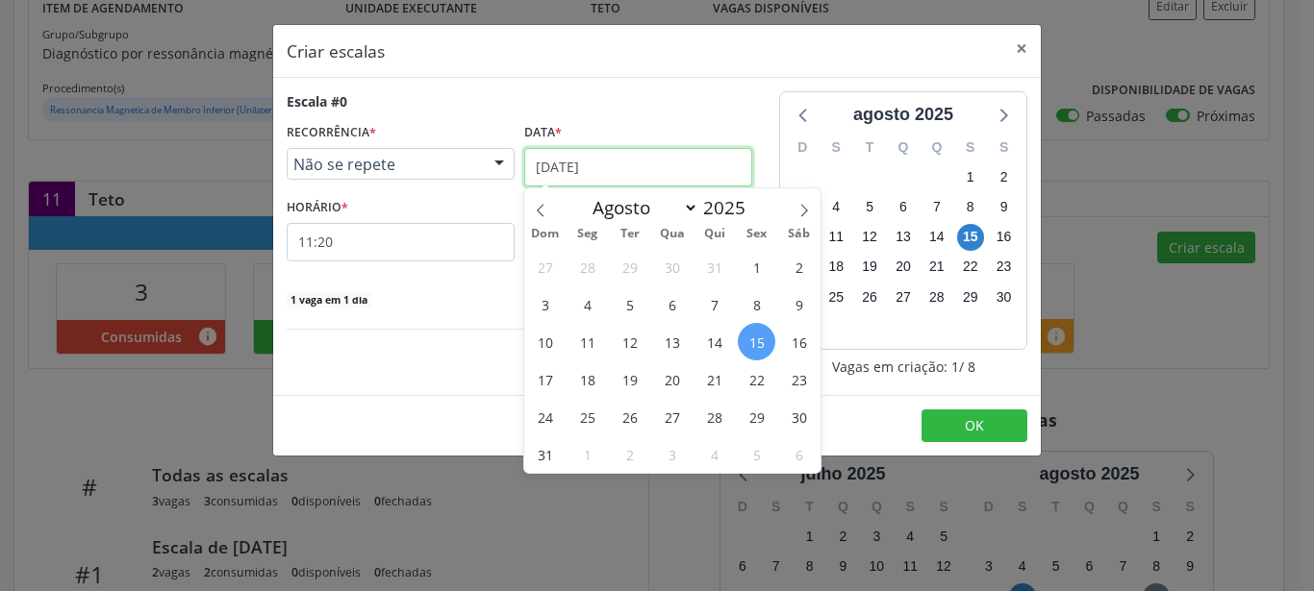
click at [580, 180] on input "15/08/2025" at bounding box center [638, 167] width 228 height 38
click at [590, 387] on span "18" at bounding box center [587, 380] width 38 height 38
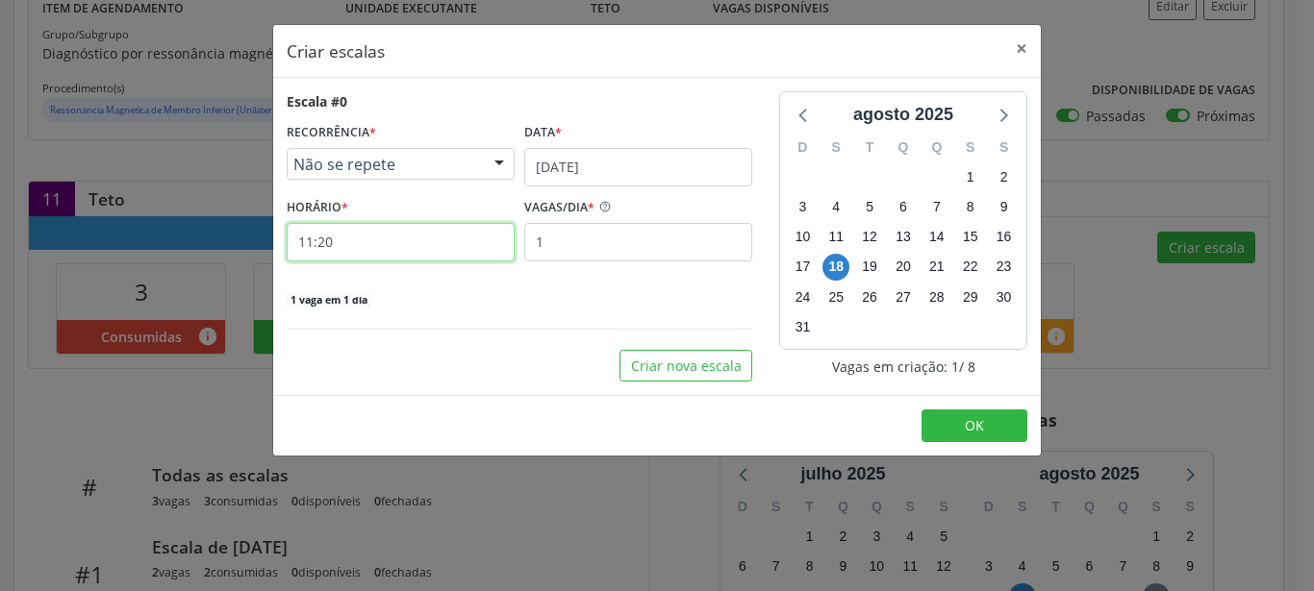
click at [355, 260] on input "11:20" at bounding box center [401, 242] width 228 height 38
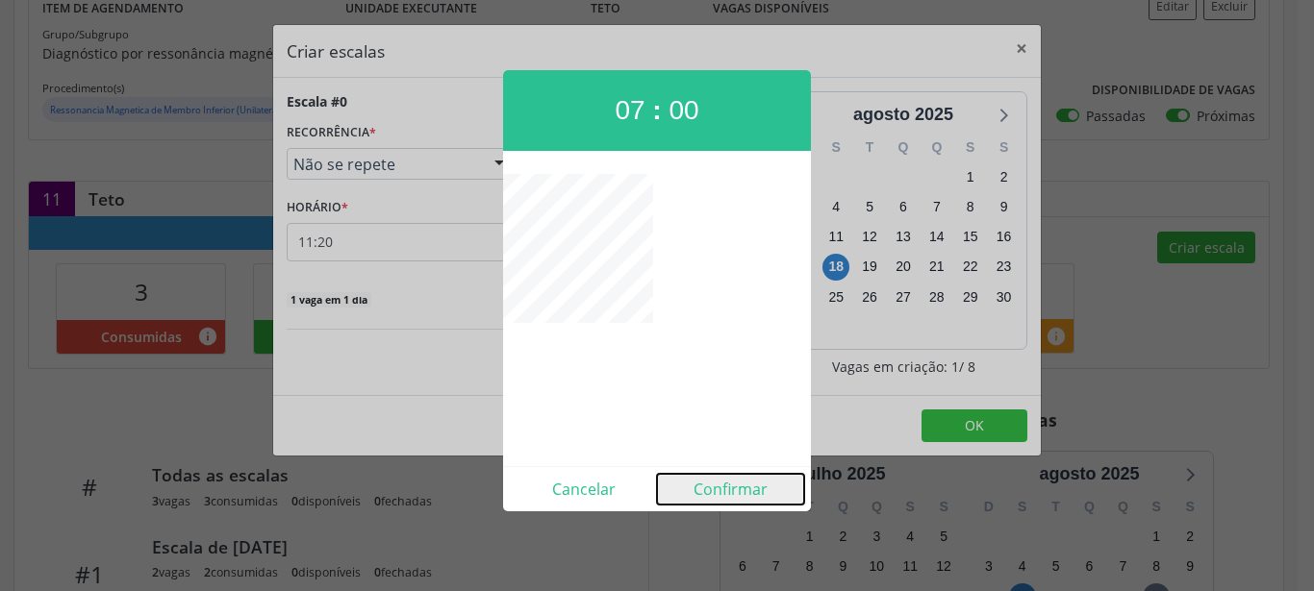
click at [722, 487] on button "Confirmar" at bounding box center [730, 489] width 147 height 31
type input "07:00"
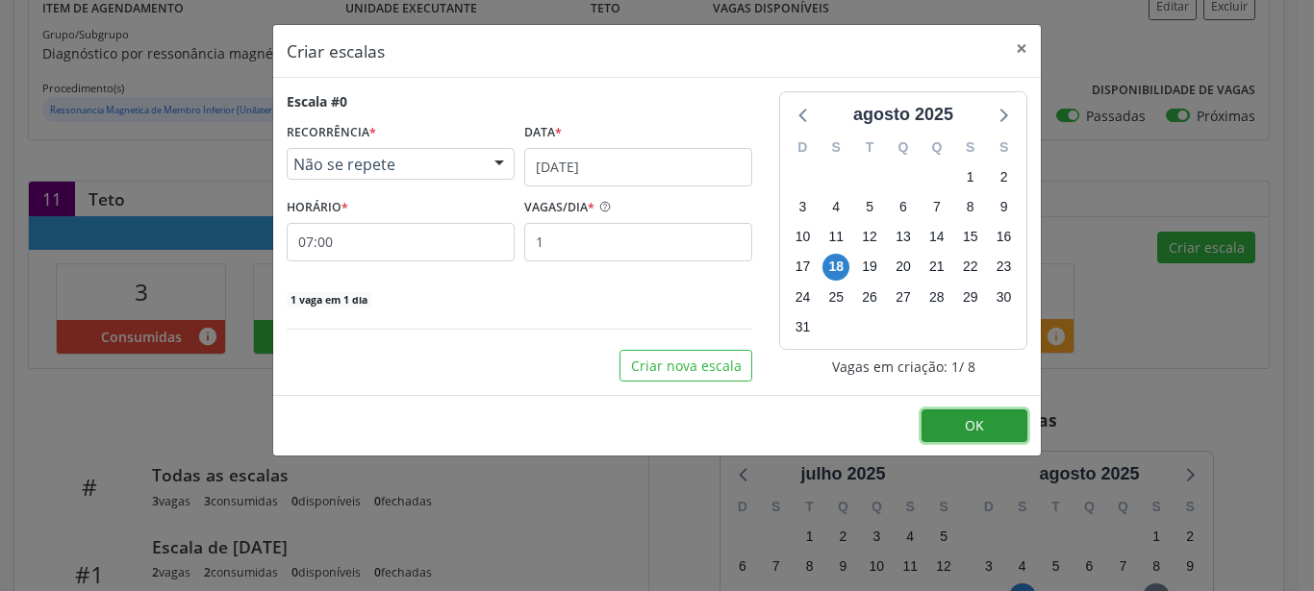
click at [943, 414] on button "OK" at bounding box center [974, 426] width 106 height 33
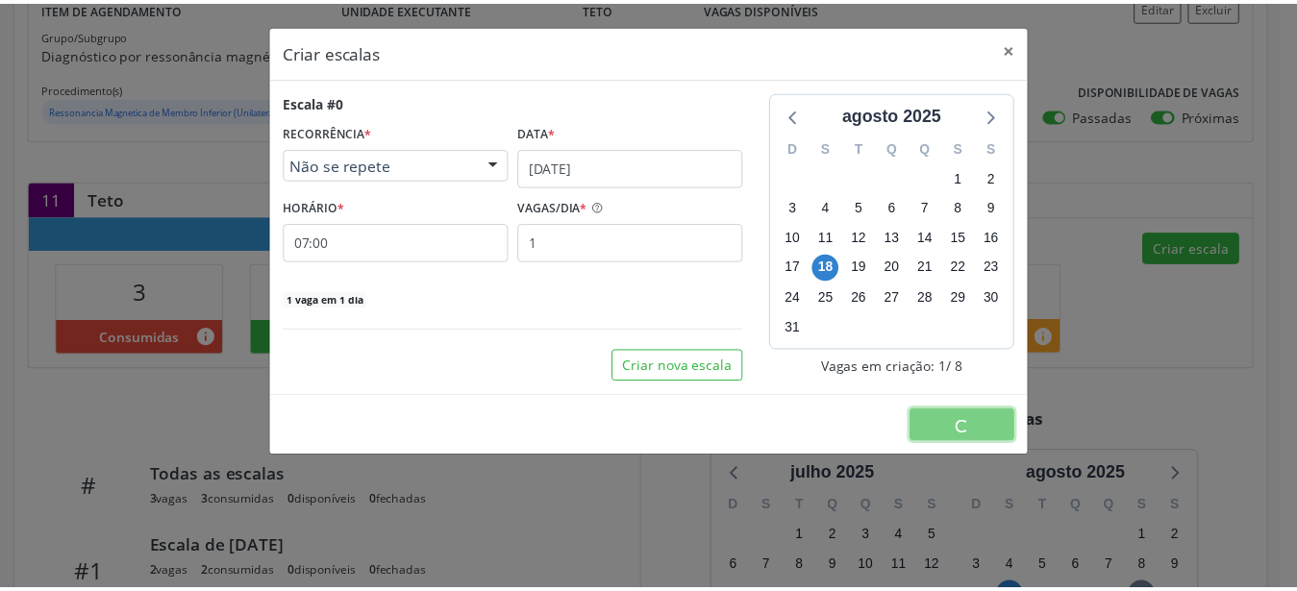
scroll to position [0, 0]
